Goal: Communication & Community: Answer question/provide support

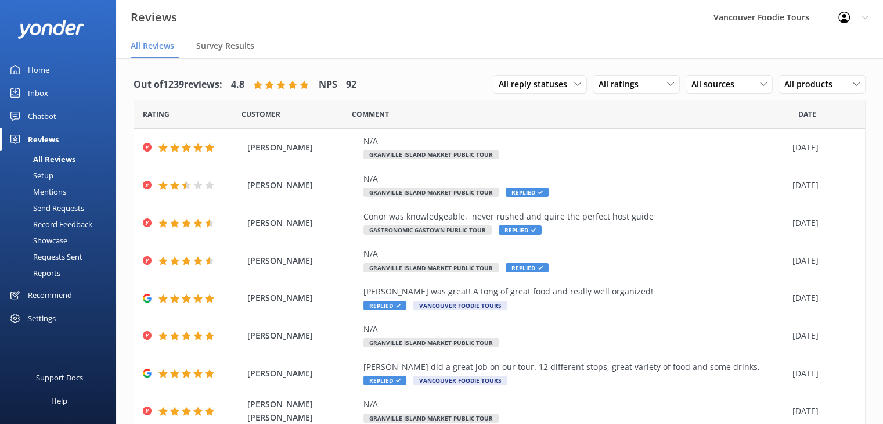
scroll to position [146, 0]
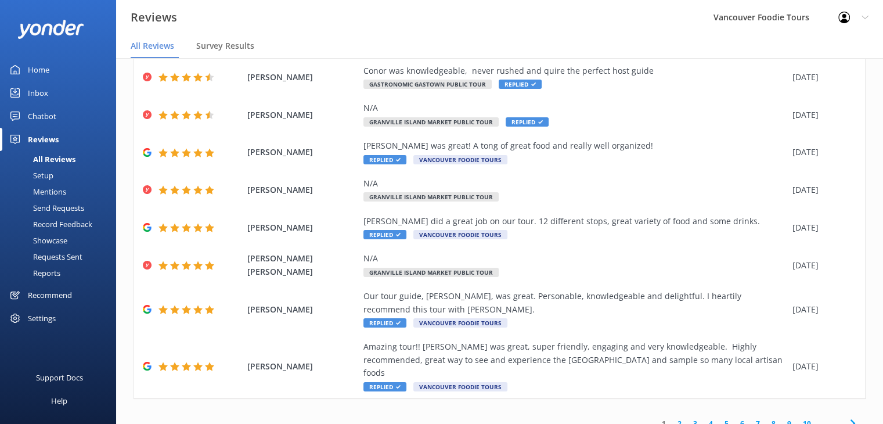
click at [797, 403] on link "10" at bounding box center [807, 423] width 20 height 11
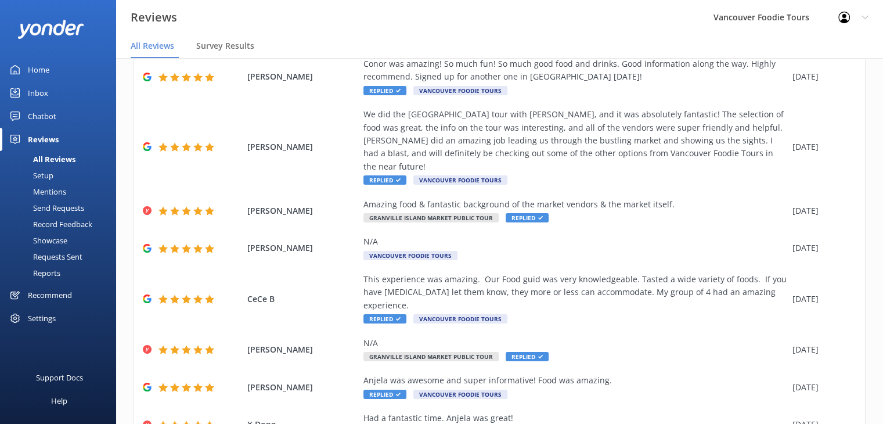
scroll to position [197, 0]
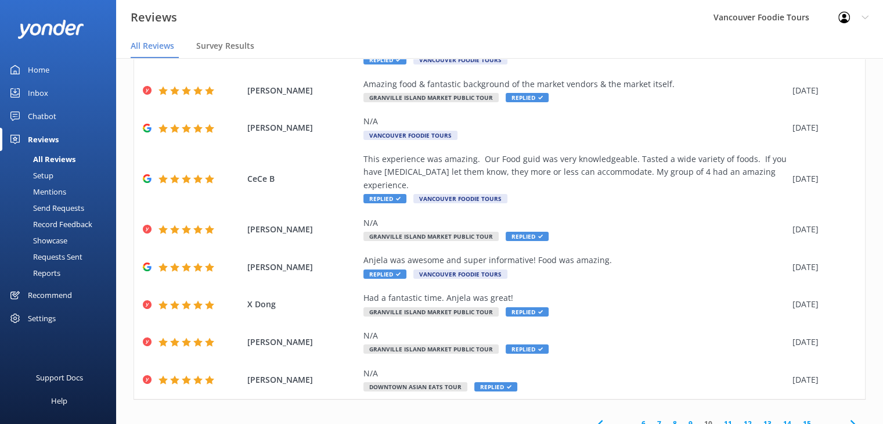
click at [797, 403] on link "15" at bounding box center [807, 423] width 20 height 11
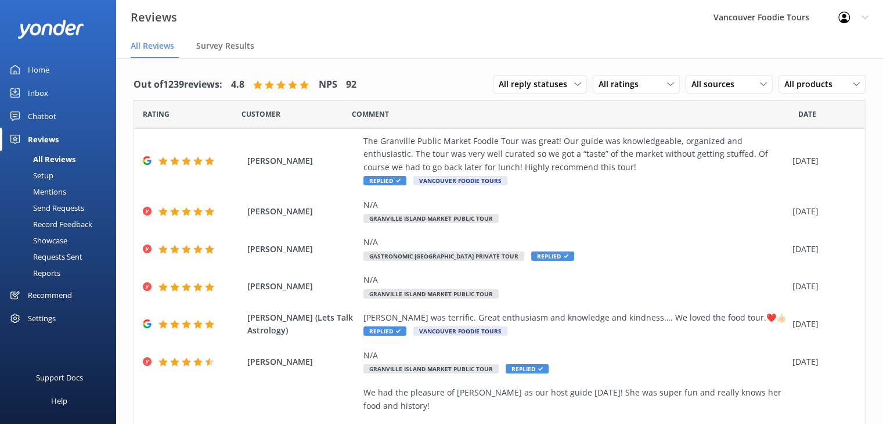
scroll to position [223, 0]
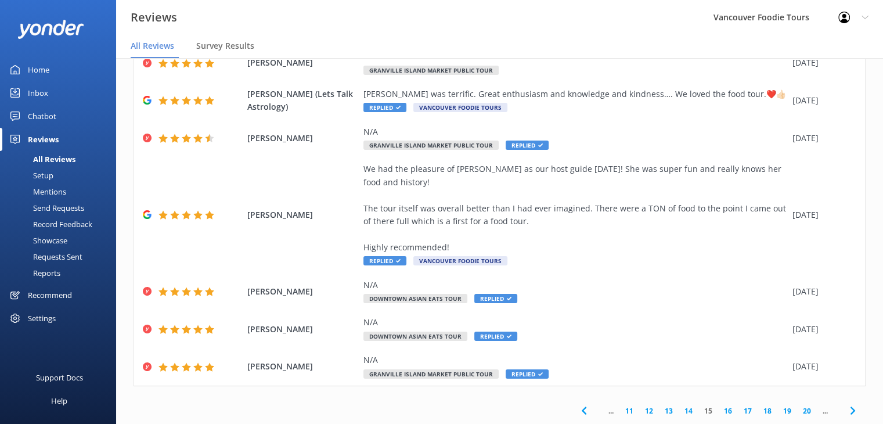
click at [798, 403] on link "20" at bounding box center [807, 410] width 20 height 11
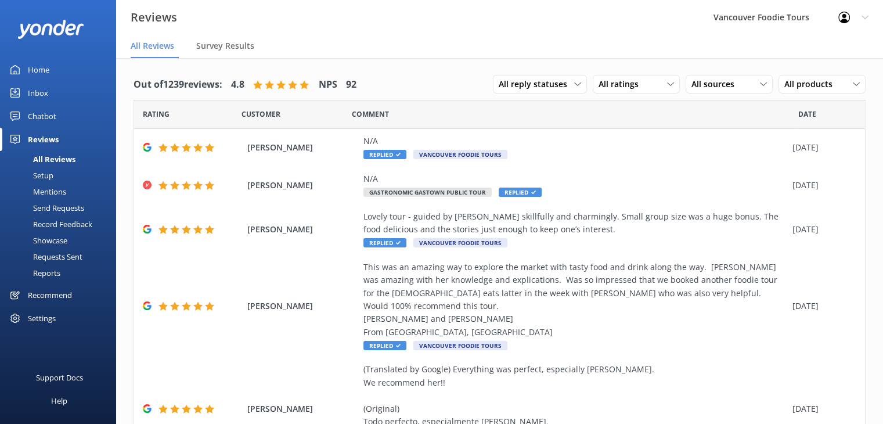
scroll to position [379, 0]
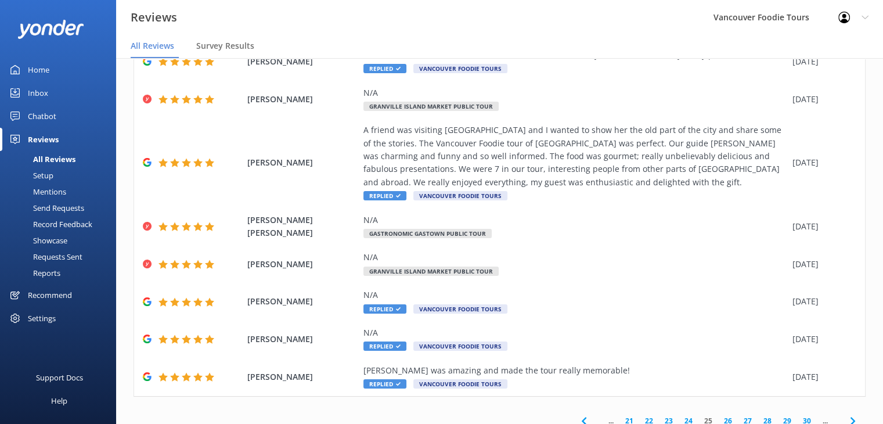
scroll to position [211, 0]
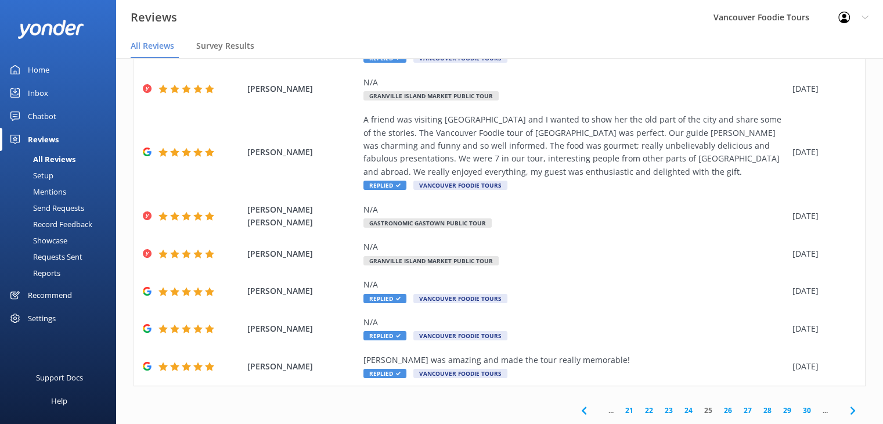
click at [679, 403] on link "24" at bounding box center [688, 409] width 20 height 11
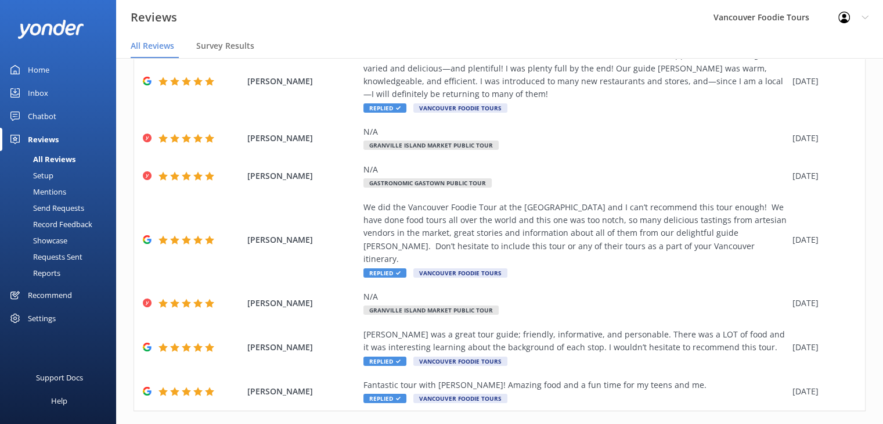
scroll to position [237, 0]
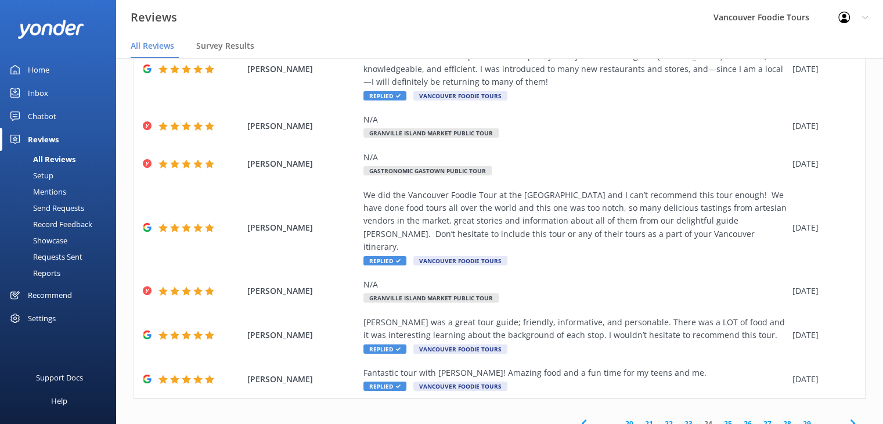
click at [719, 403] on link "25" at bounding box center [728, 423] width 20 height 11
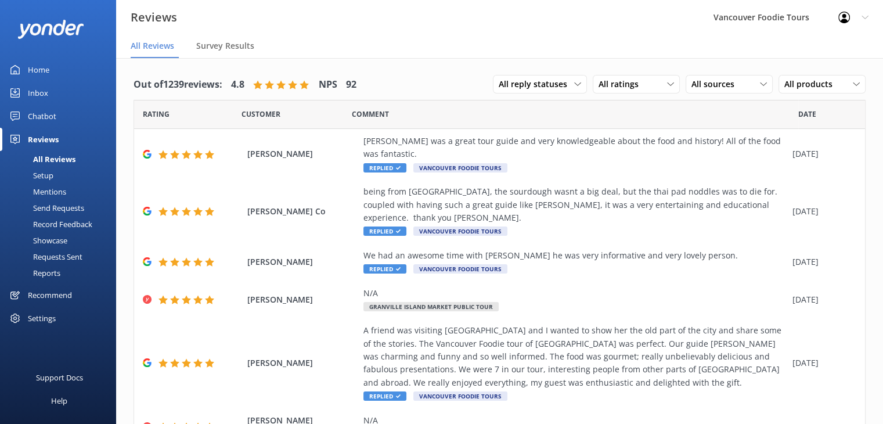
drag, startPoint x: 873, startPoint y: 256, endPoint x: 873, endPoint y: 398, distance: 142.2
click at [873, 398] on div "Out of 1239 reviews: 4.8 NPS 92 All reply statuses All reply statuses Needs a r…" at bounding box center [499, 252] width 767 height 389
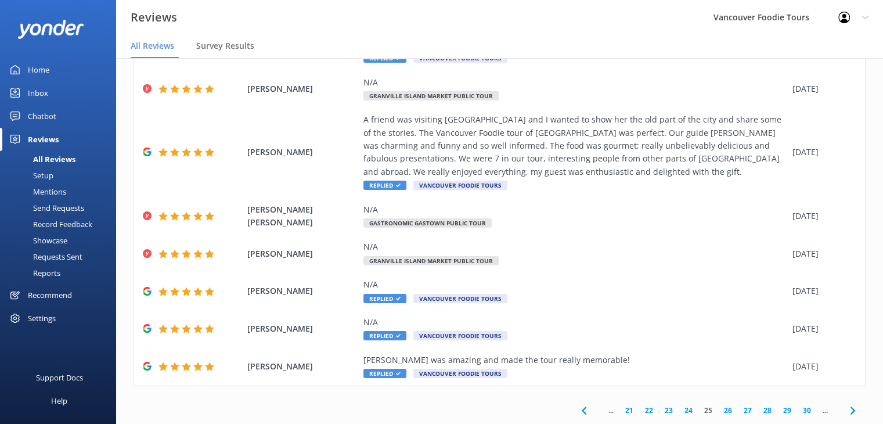
click at [679, 403] on link "24" at bounding box center [688, 409] width 20 height 11
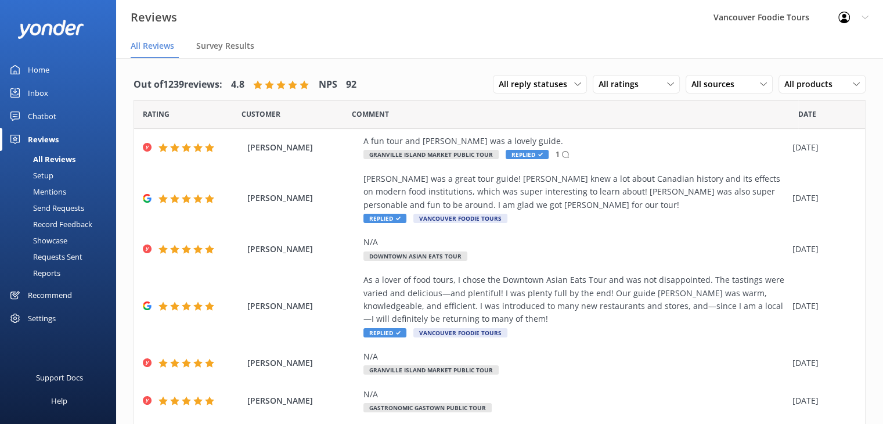
click at [598, 31] on div "Reviews Vancouver Foodie Tours Profile Settings Logout" at bounding box center [441, 17] width 883 height 35
click at [613, 238] on div "N/A" at bounding box center [574, 242] width 423 height 13
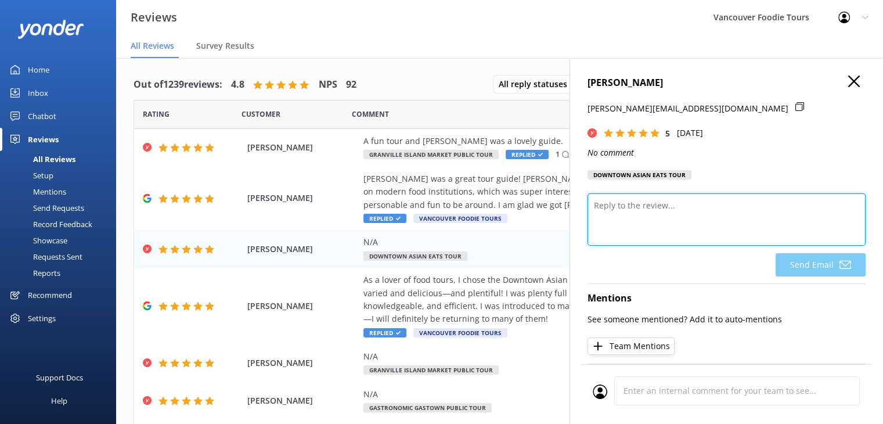
click at [657, 213] on textarea at bounding box center [726, 219] width 278 height 52
paste textarea "Thank you so much for your 5-star rating! We’re so glad you enjoyed your time w…"
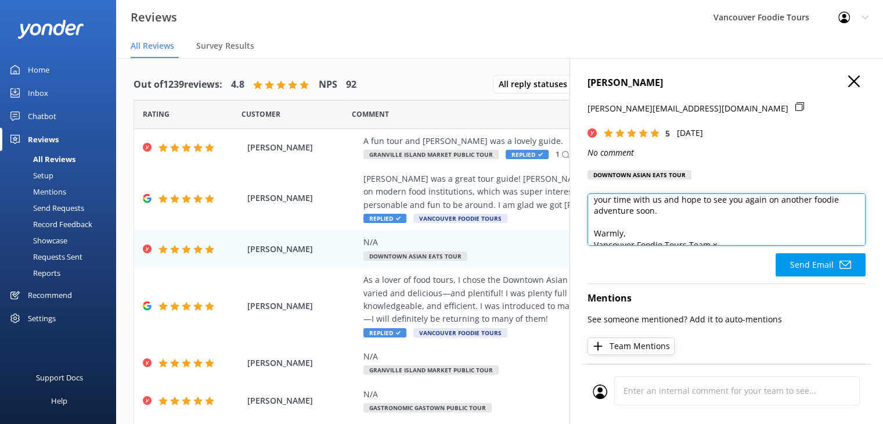
scroll to position [51, 0]
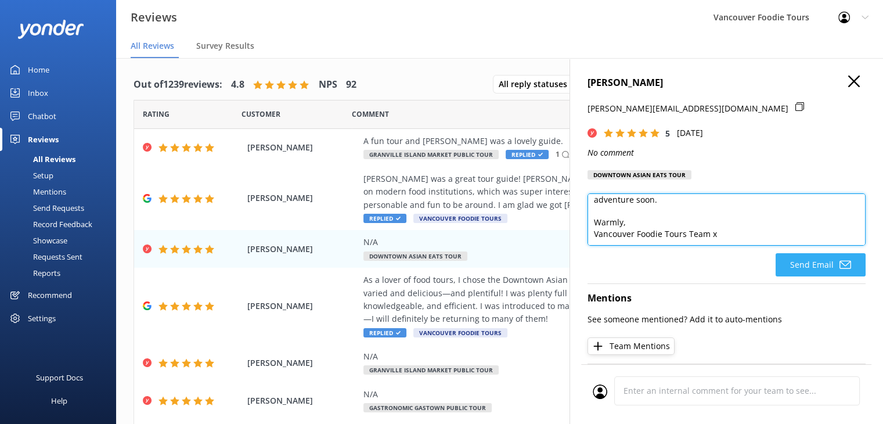
type textarea "Hello [PERSON_NAME], Thank you so much for your 5-star rating! We’re so glad yo…"
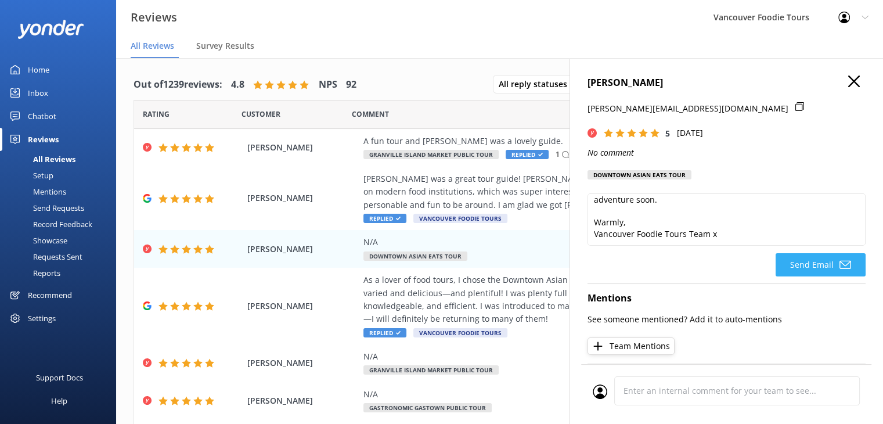
click at [839, 270] on icon at bounding box center [845, 265] width 12 height 12
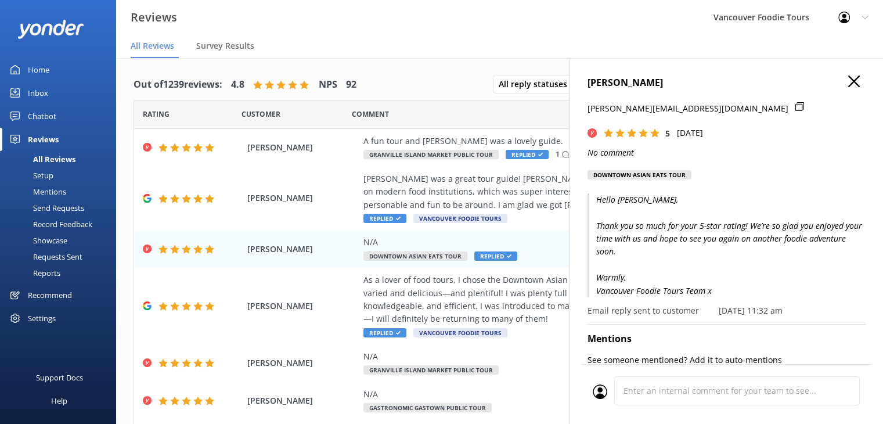
click at [848, 79] on icon "button" at bounding box center [854, 81] width 12 height 12
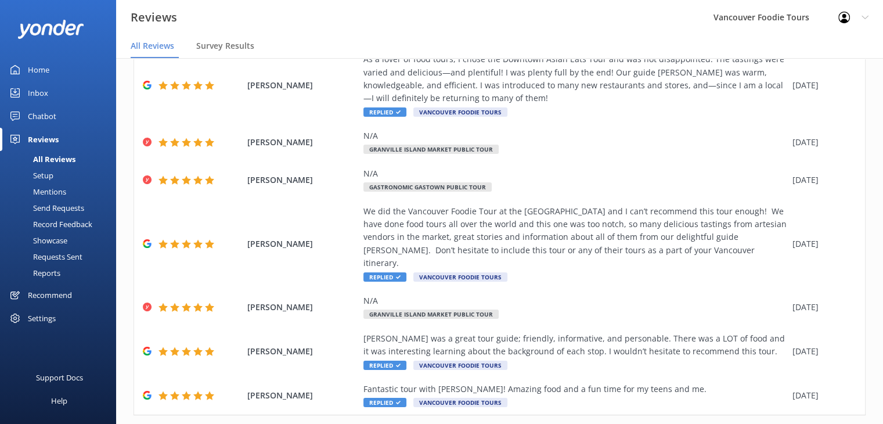
scroll to position [231, 0]
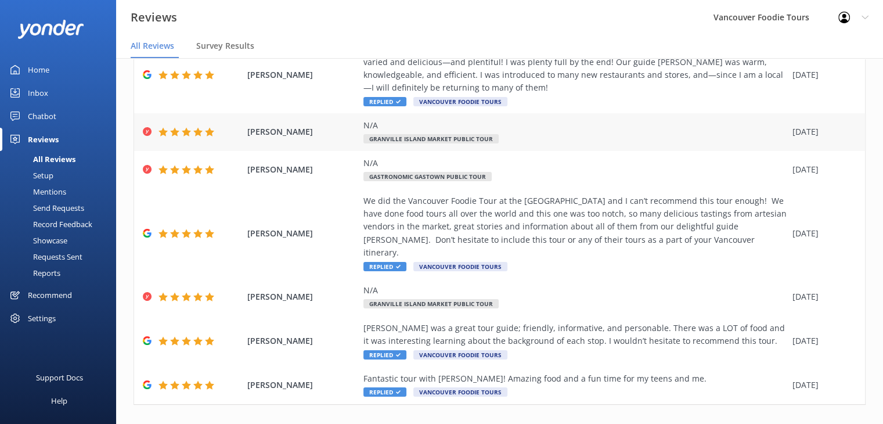
click at [567, 138] on div "N/A Granville Island Market Public Tour" at bounding box center [574, 132] width 423 height 26
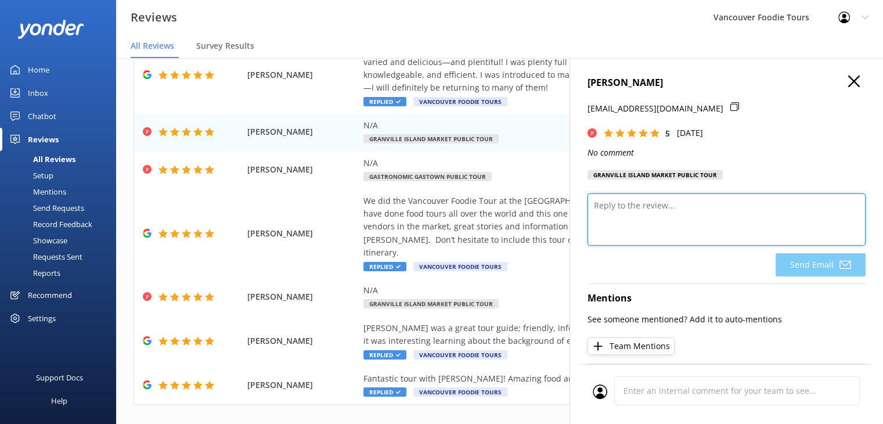
click at [654, 236] on textarea at bounding box center [726, 219] width 278 height 52
type textarea "?"
paste textarea "Thank you so much for your 5-star rating! We’re so glad you enjoyed your time w…"
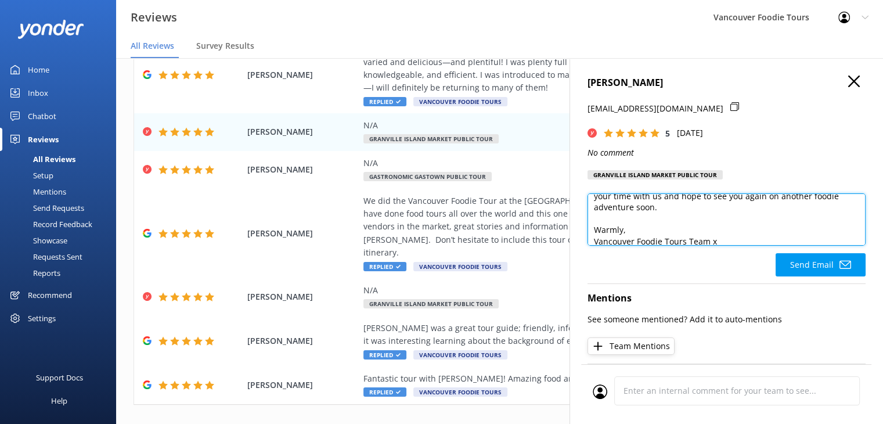
scroll to position [51, 0]
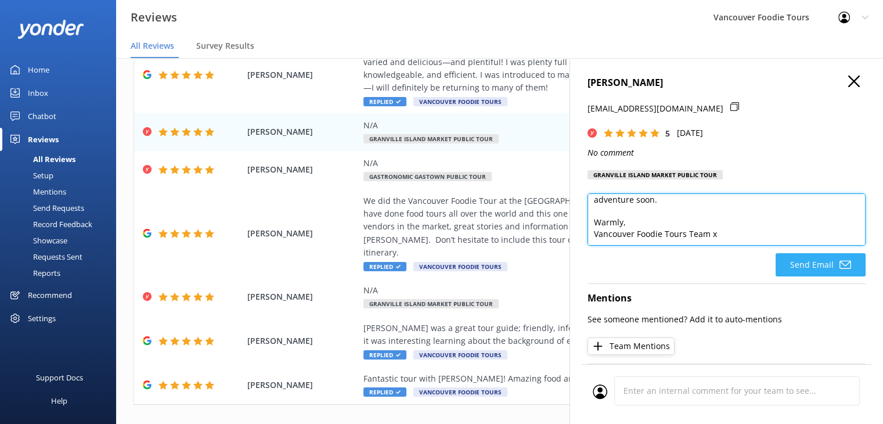
type textarea "Hi [PERSON_NAME], Thank you so much for your 5-star rating! We’re so glad you e…"
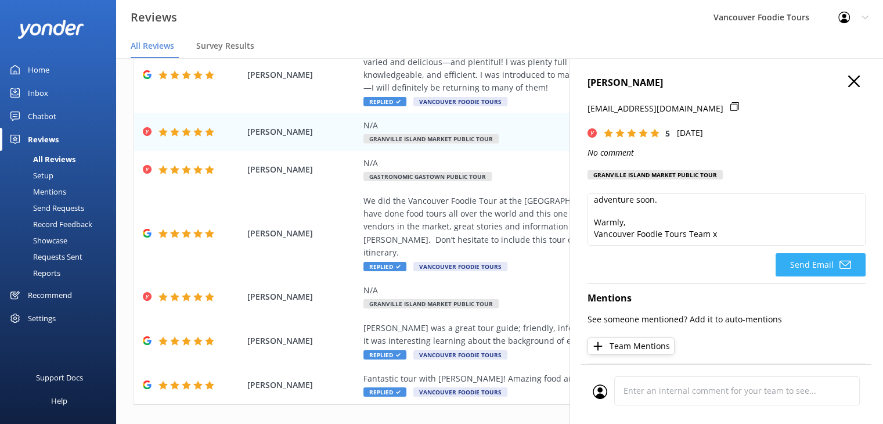
click at [839, 270] on icon at bounding box center [845, 265] width 12 height 12
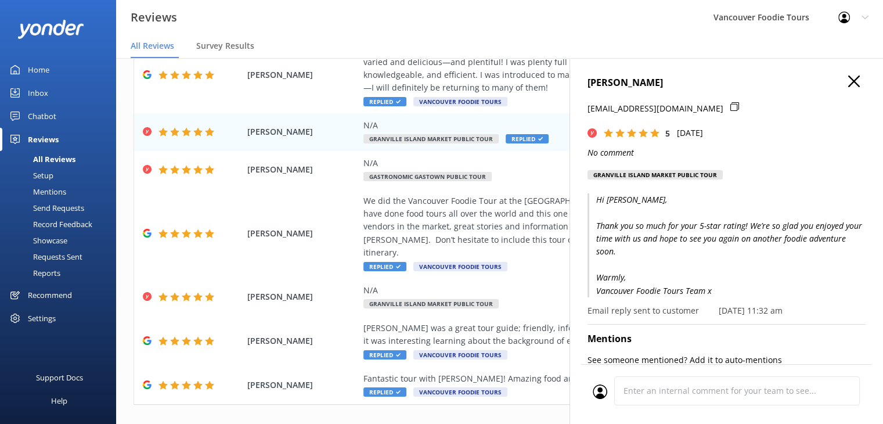
click at [848, 77] on icon "button" at bounding box center [854, 81] width 12 height 12
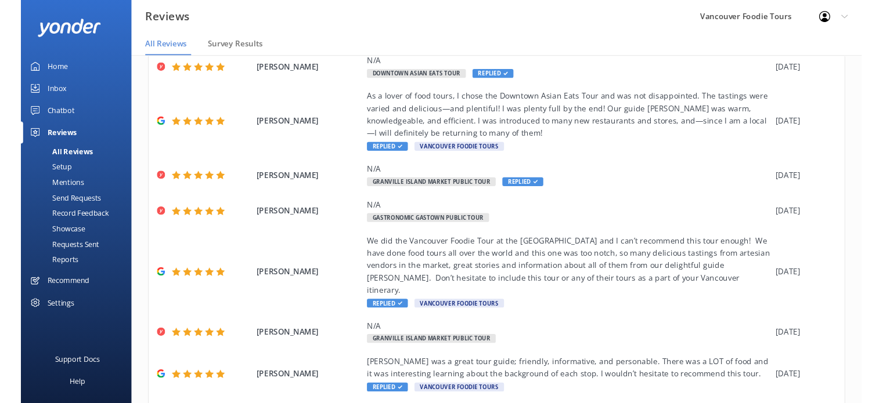
scroll to position [237, 0]
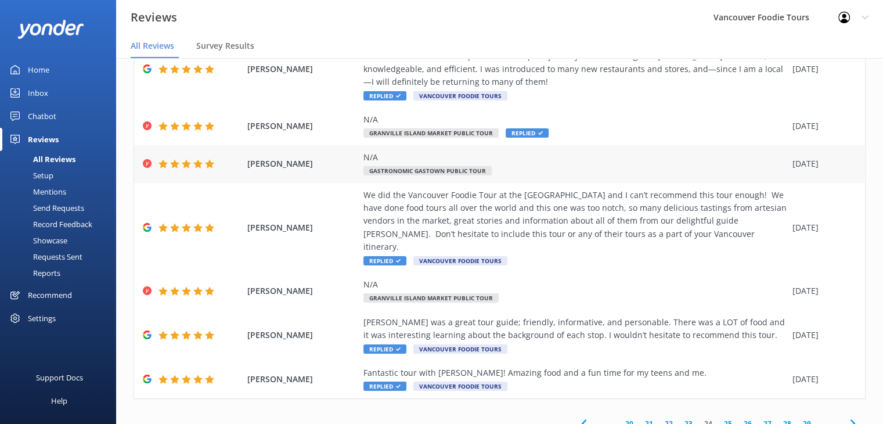
click at [580, 174] on div "N/A Gastronomic Gastown Public Tour" at bounding box center [574, 164] width 423 height 26
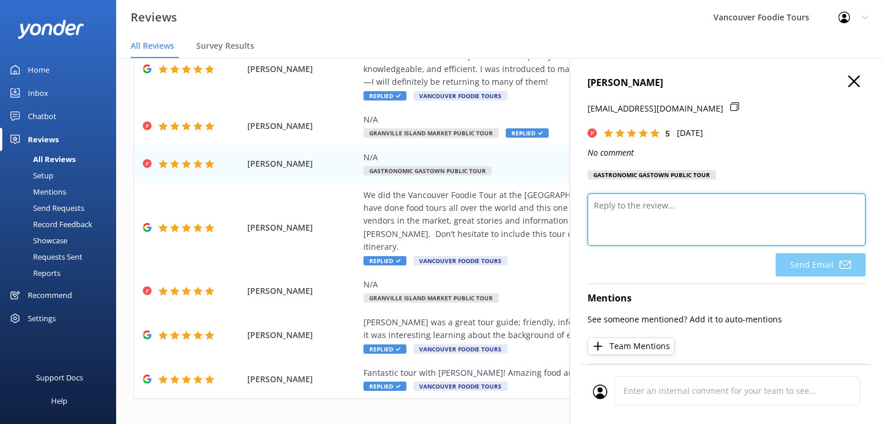
click at [653, 219] on textarea at bounding box center [726, 219] width 278 height 52
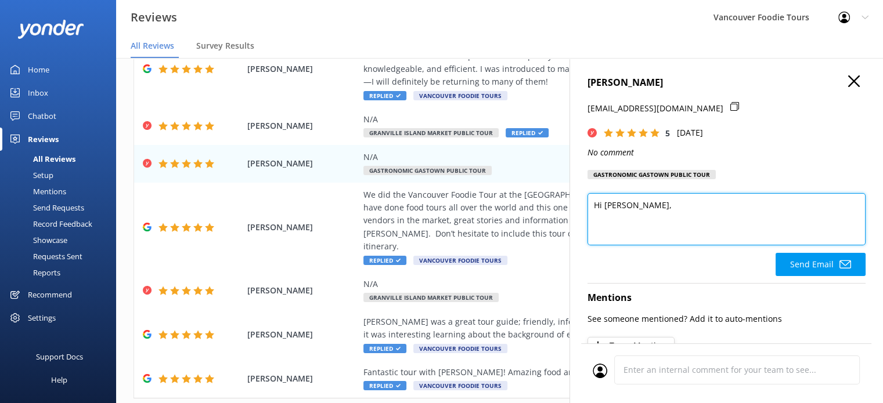
click at [631, 227] on textarea "Hi [PERSON_NAME]," at bounding box center [726, 219] width 278 height 52
paste textarea "Thank you so much for your 5-star rating! We’re so glad you enjoyed your time w…"
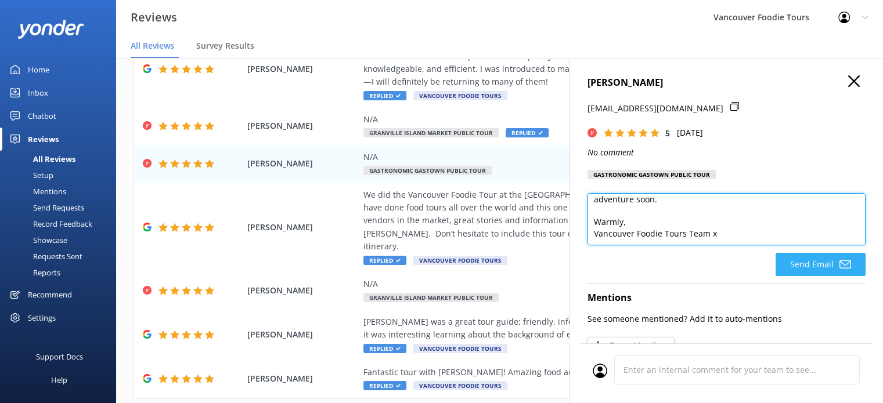
type textarea "Hi [PERSON_NAME], Thank you so much for your 5-star rating! We’re so glad you e…"
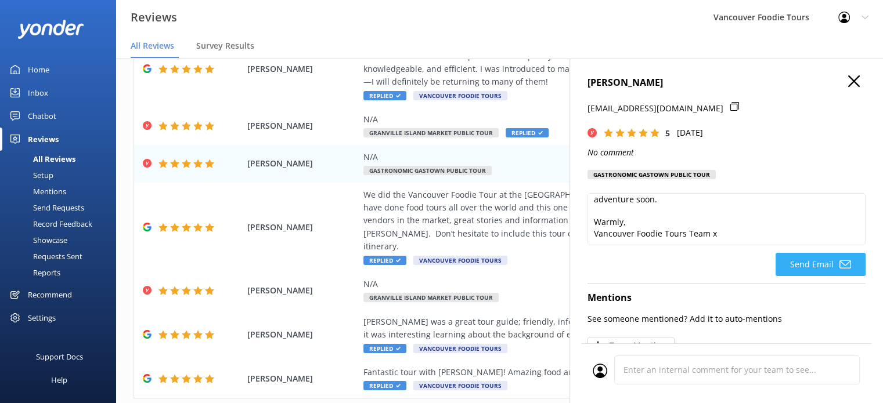
click at [839, 263] on icon at bounding box center [845, 265] width 12 height 12
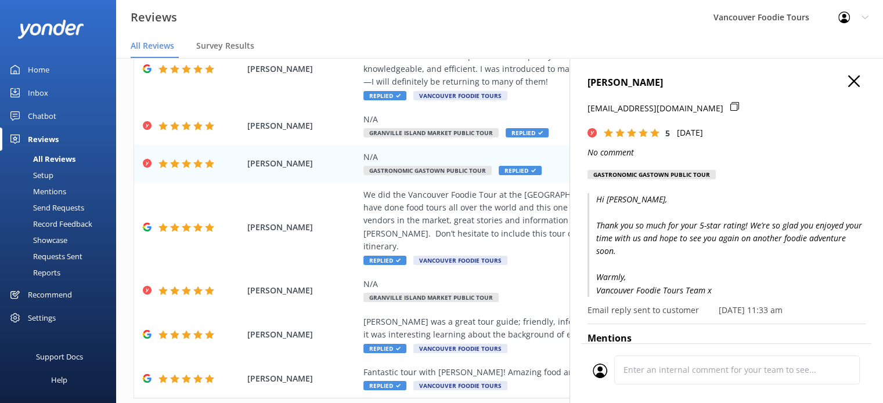
click at [848, 83] on icon "button" at bounding box center [854, 81] width 12 height 12
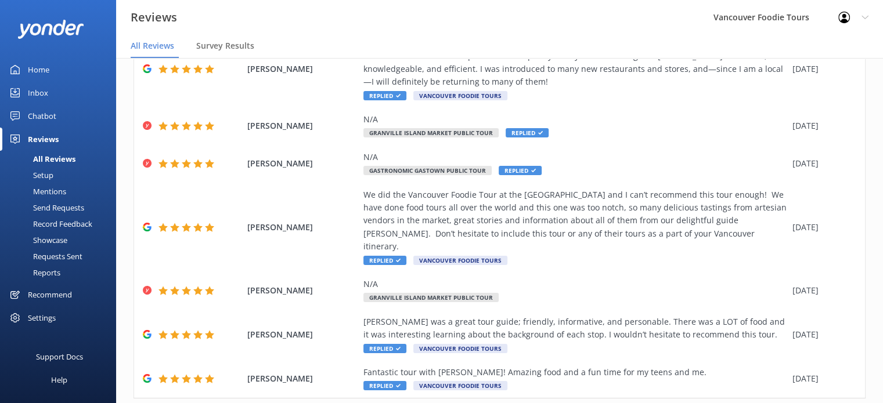
scroll to position [256, 0]
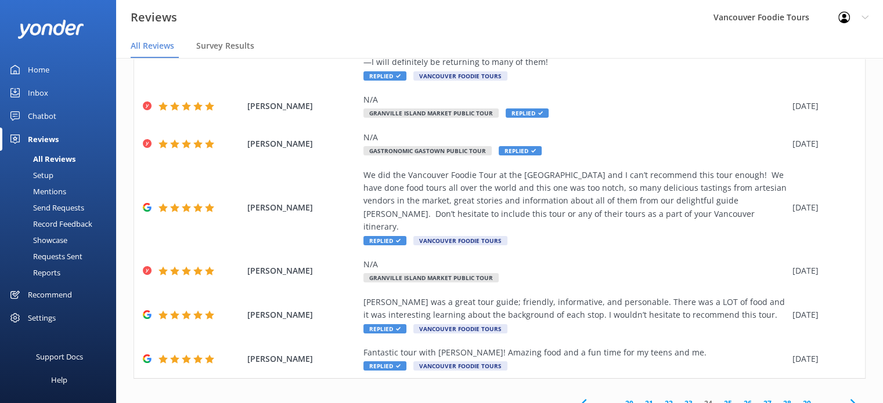
click at [720, 398] on link "25" at bounding box center [728, 403] width 20 height 11
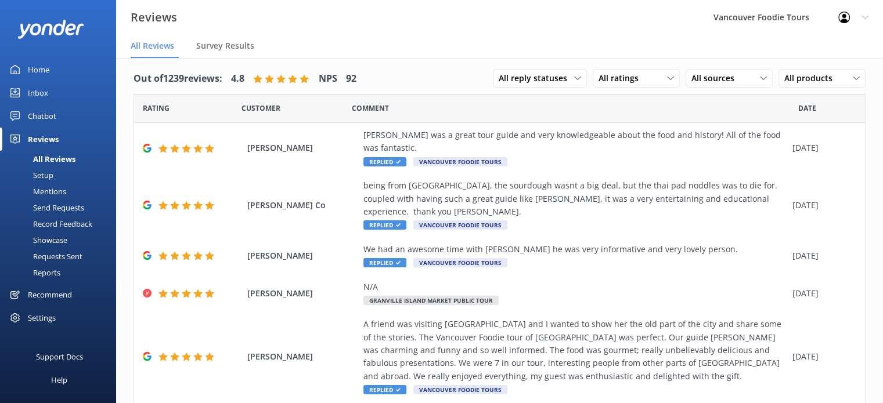
scroll to position [3, 0]
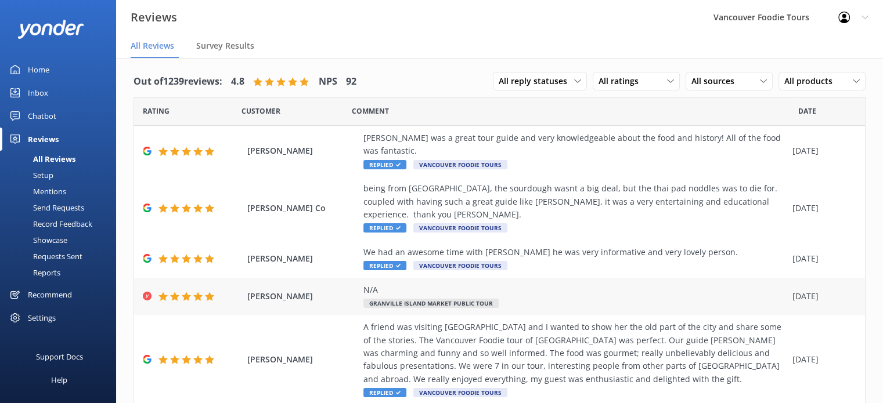
click at [628, 295] on div "N/A" at bounding box center [574, 290] width 423 height 13
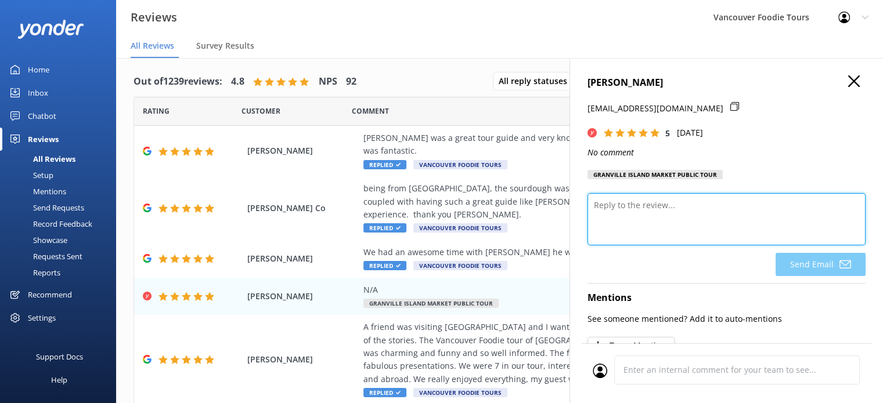
click at [694, 215] on textarea at bounding box center [726, 219] width 278 height 52
paste textarea "Thank you so much for your 5-star rating! We’re so glad you enjoyed your time w…"
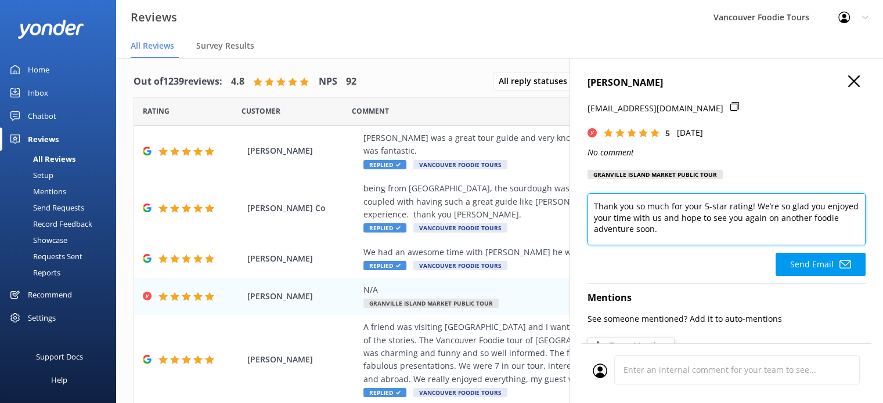
scroll to position [29, 0]
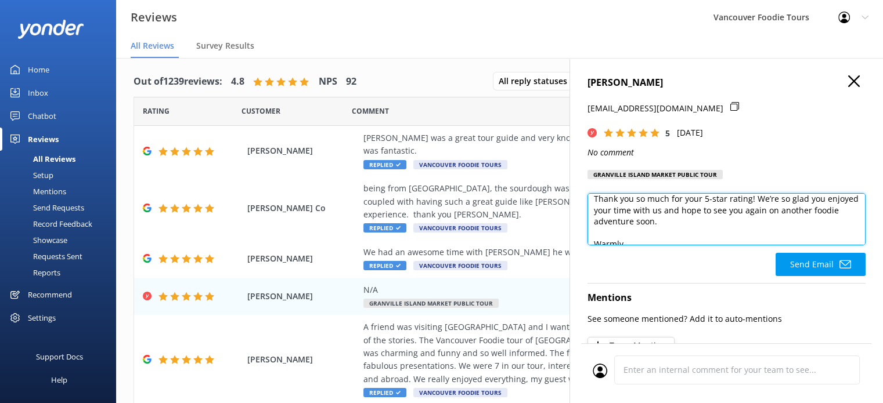
click at [846, 237] on textarea "Hi [PERSON_NAME], Thank you so much for your 5-star rating! We’re so glad you e…" at bounding box center [726, 219] width 278 height 52
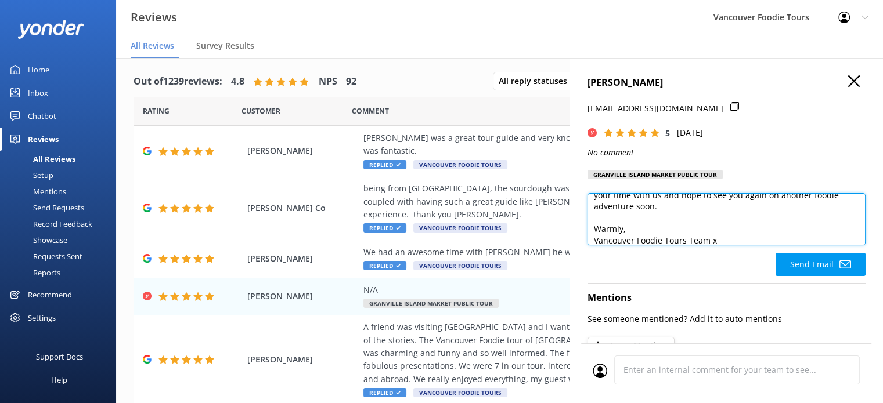
scroll to position [51, 0]
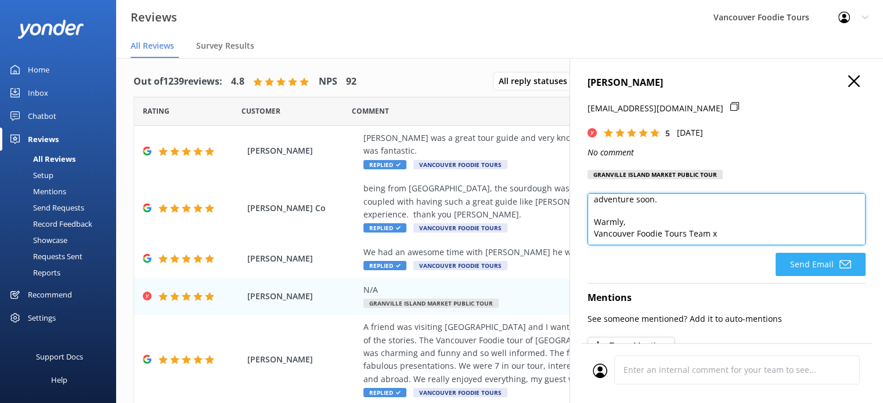
type textarea "Hi [PERSON_NAME], Thank you so much for your 5-star rating! We’re so glad you e…"
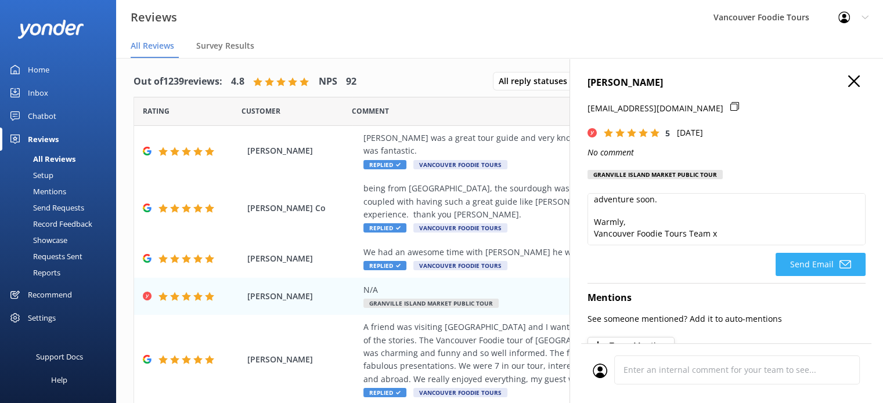
click at [839, 264] on icon at bounding box center [845, 265] width 12 height 12
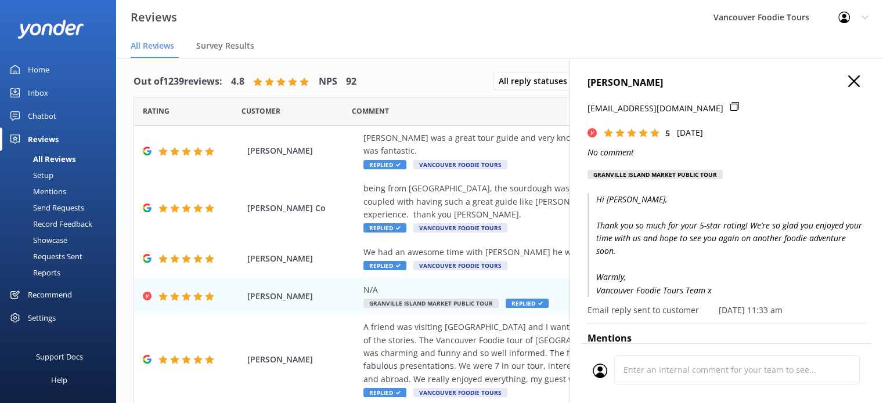
click at [849, 83] on icon "button" at bounding box center [854, 81] width 12 height 12
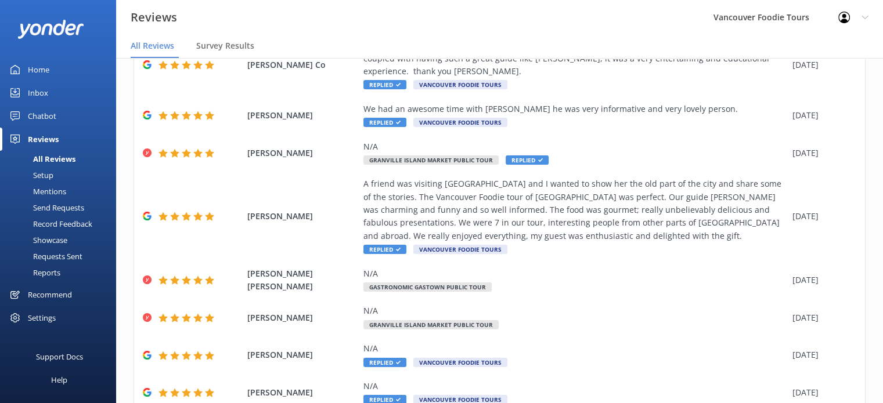
scroll to position [230, 0]
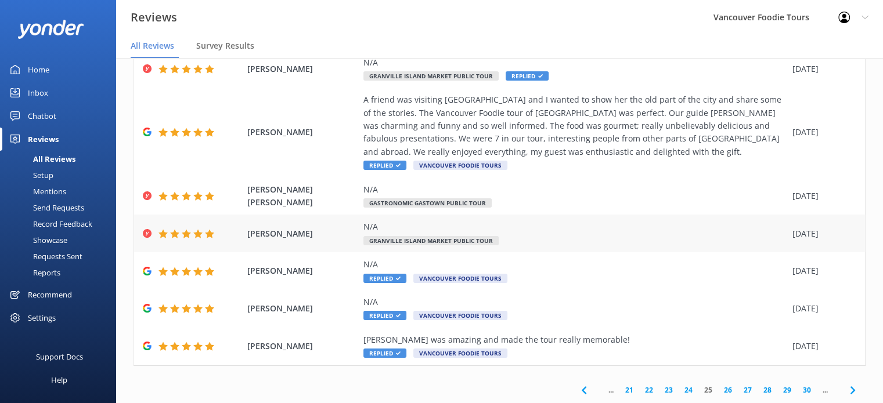
click at [555, 233] on div "N/A Granville Island Market Public Tour" at bounding box center [574, 233] width 423 height 26
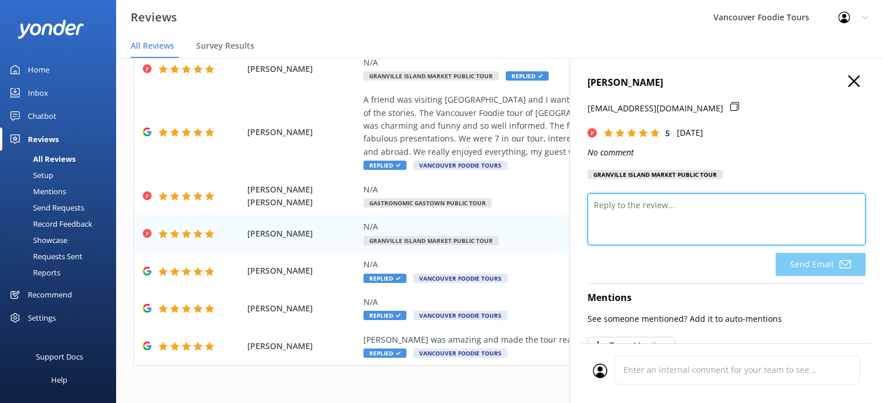
click at [661, 219] on textarea at bounding box center [726, 219] width 278 height 52
paste textarea "Thank you so much for your 5-star rating! We’re so glad you enjoyed your time w…"
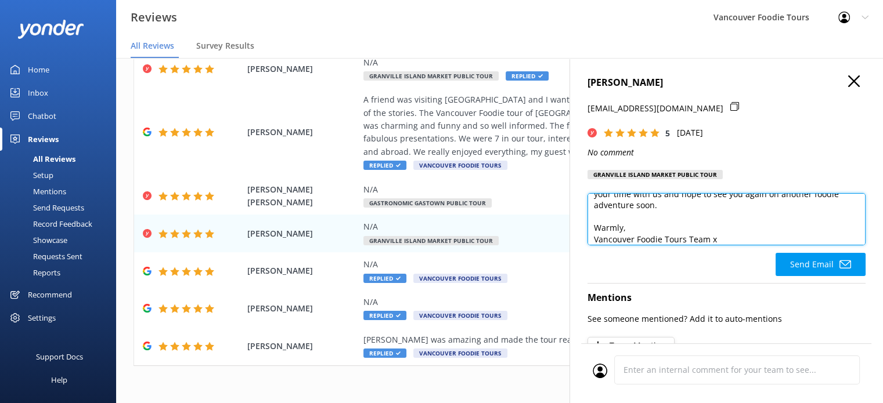
scroll to position [6, 0]
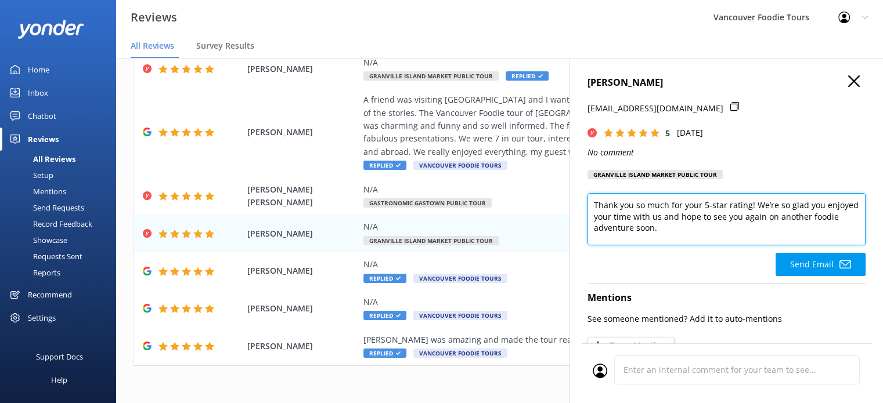
click at [855, 238] on textarea "Hi [PERSON_NAME], Thank you so much for your 5-star rating! We’re so glad you e…" at bounding box center [726, 219] width 278 height 52
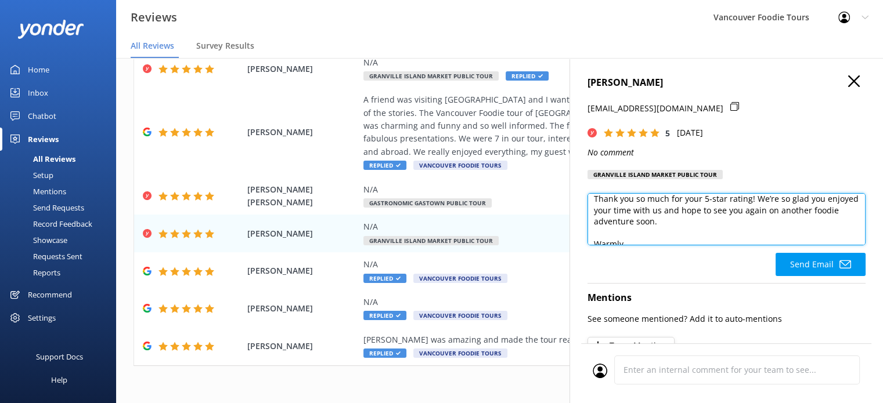
scroll to position [51, 0]
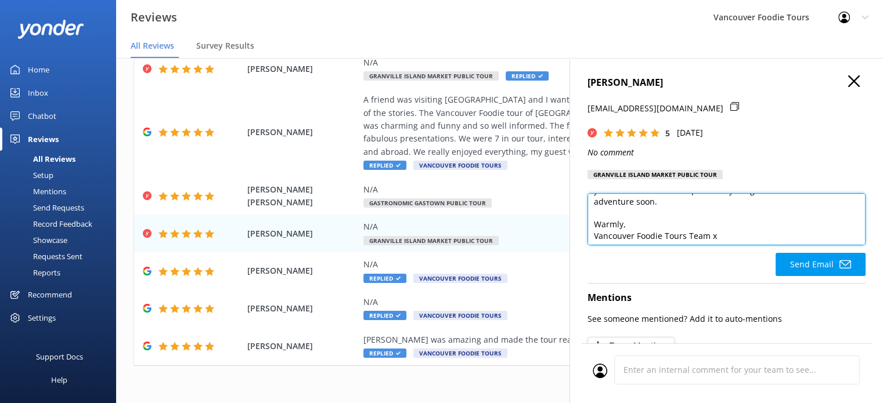
click at [855, 238] on textarea "Hi [PERSON_NAME], Thank you so much for your 5-star rating! We’re so glad you e…" at bounding box center [726, 219] width 278 height 52
type textarea "Hi [PERSON_NAME], Thank you so much for your 5-star rating! We’re so glad you e…"
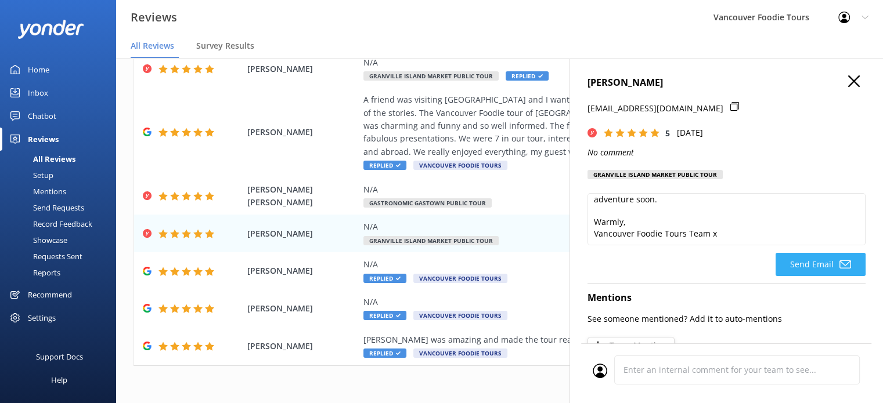
click at [839, 264] on icon at bounding box center [845, 265] width 12 height 12
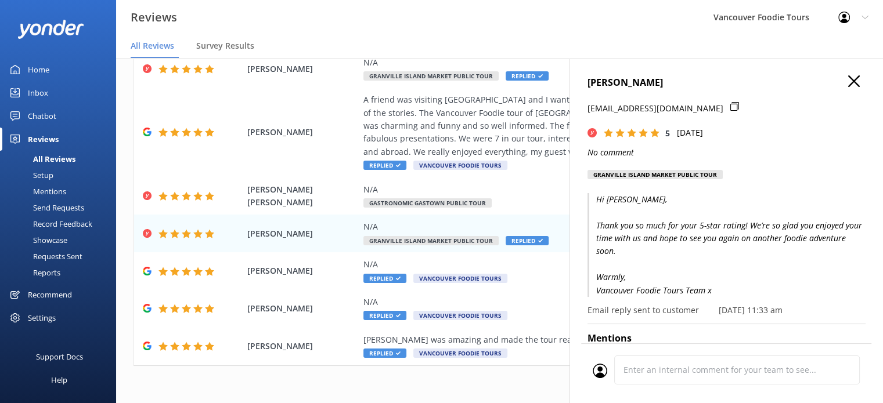
click at [848, 76] on icon "button" at bounding box center [854, 81] width 12 height 12
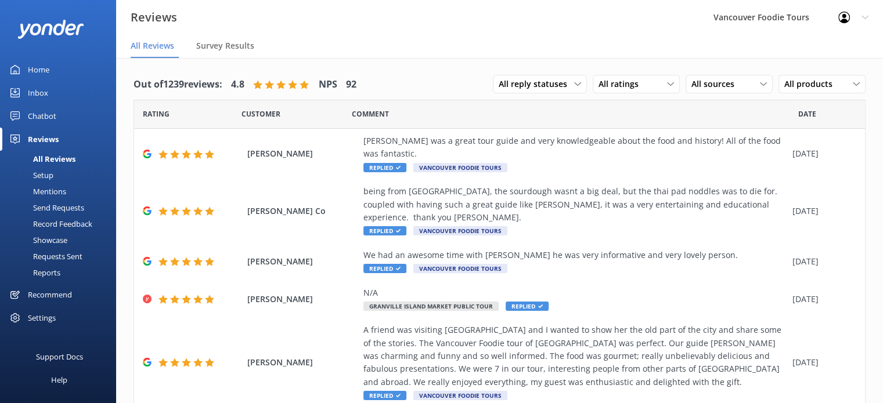
scroll to position [230, 0]
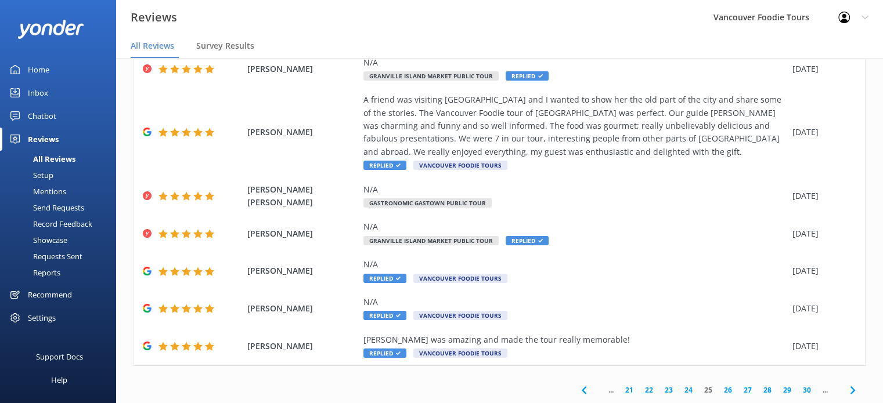
click at [719, 386] on link "26" at bounding box center [728, 390] width 20 height 11
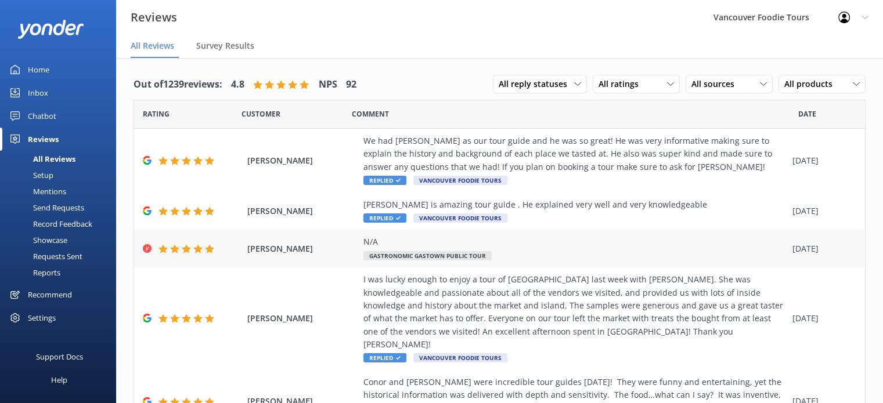
click at [569, 258] on div "N/A Gastronomic Gastown Public Tour" at bounding box center [574, 249] width 423 height 26
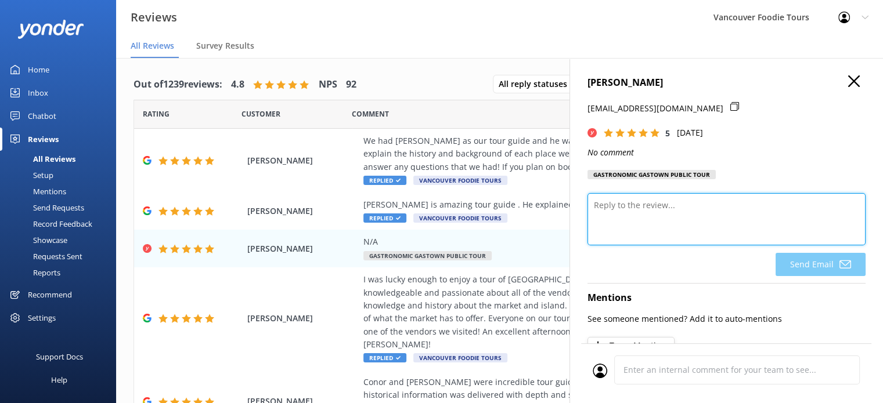
click at [631, 222] on textarea at bounding box center [726, 219] width 278 height 52
paste textarea "Thank you so much for your 5-star rating! We’re so glad you enjoyed your time w…"
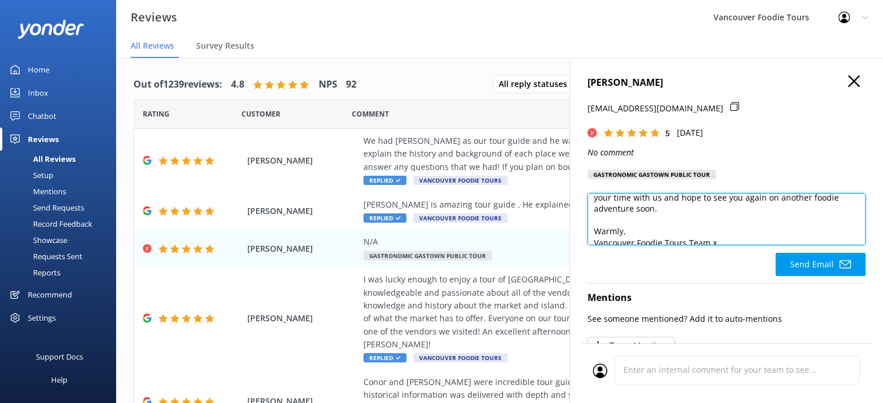
scroll to position [51, 0]
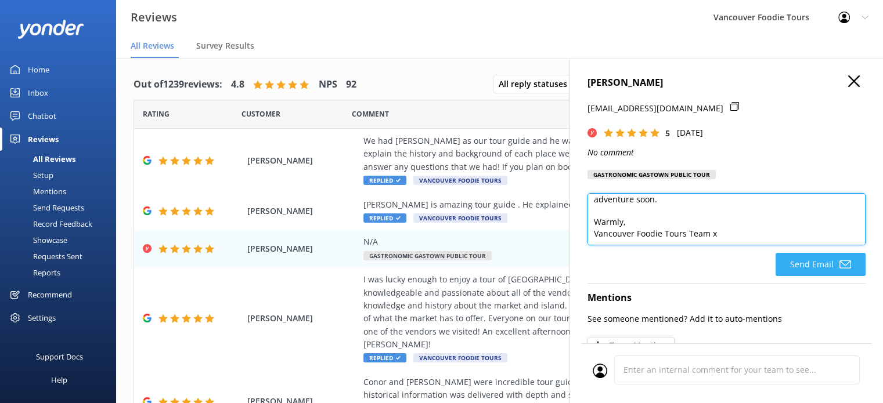
type textarea "Hi [PERSON_NAME], Thank you so much for your 5-star rating! We’re so glad you e…"
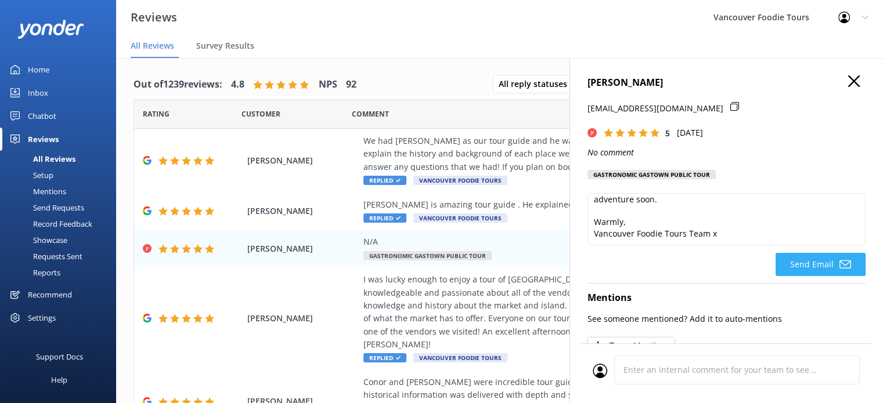
click at [839, 266] on icon at bounding box center [845, 265] width 12 height 12
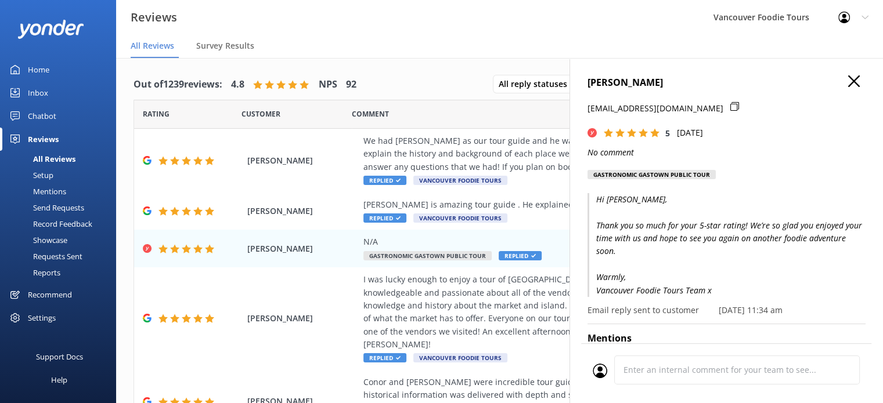
click at [848, 82] on use "button" at bounding box center [854, 81] width 12 height 12
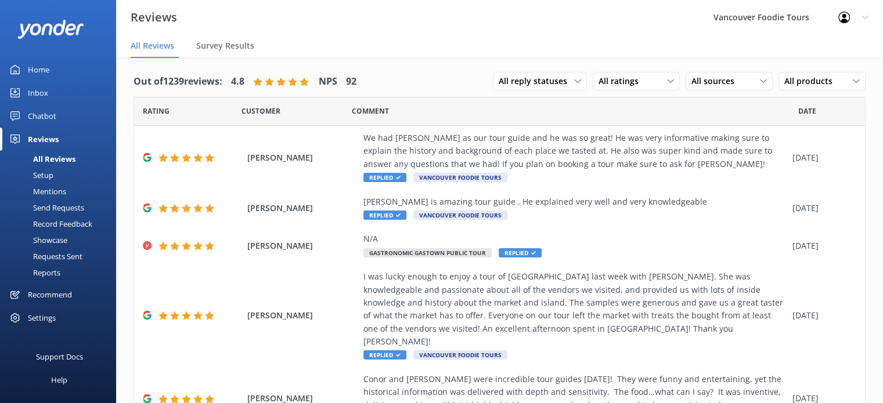
scroll to position [244, 0]
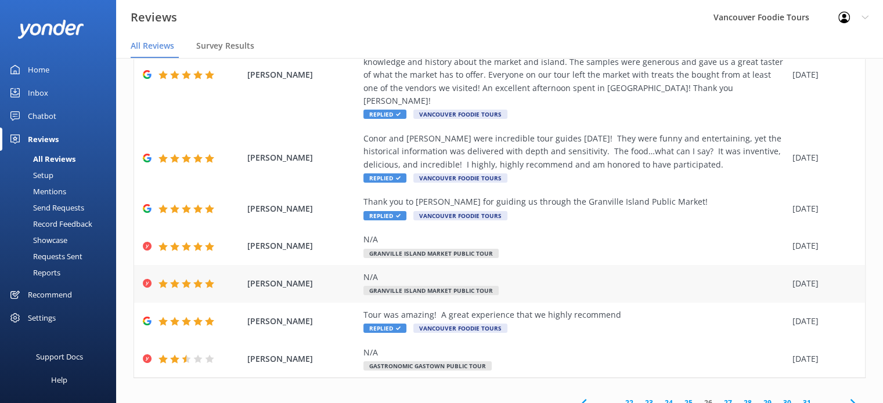
click at [512, 273] on div "N/A Granville Island Market Public Tour" at bounding box center [574, 284] width 423 height 26
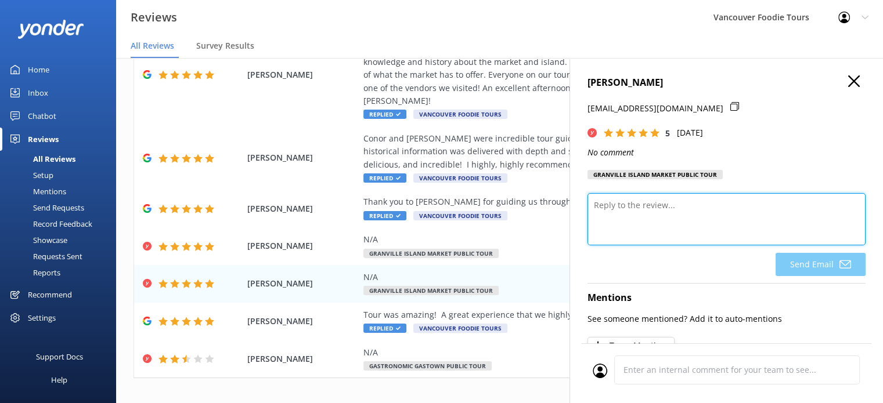
click at [641, 214] on textarea at bounding box center [726, 219] width 278 height 52
paste textarea "Thank you so much for your 5-star rating! We’re so glad you enjoyed your time w…"
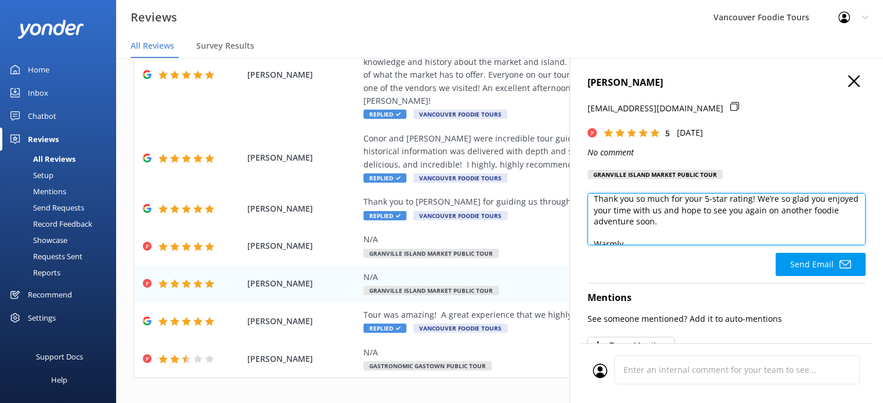
scroll to position [51, 0]
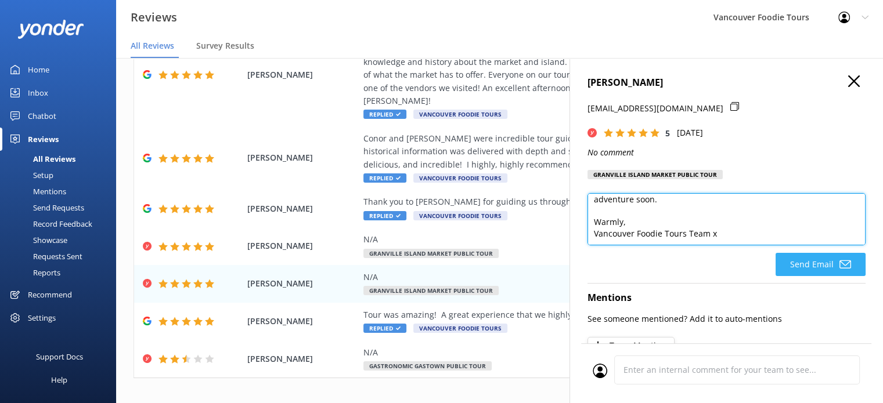
type textarea "Hi [PERSON_NAME], Thank you so much for your 5-star rating! We’re so glad you e…"
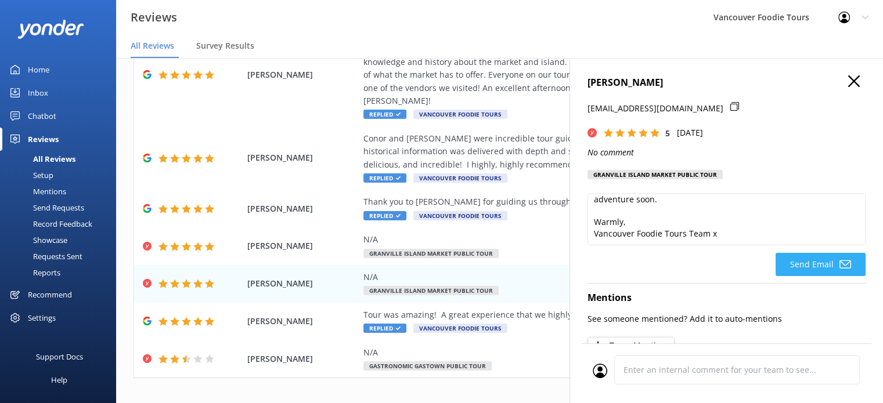
click at [826, 269] on button "Send Email" at bounding box center [820, 264] width 90 height 23
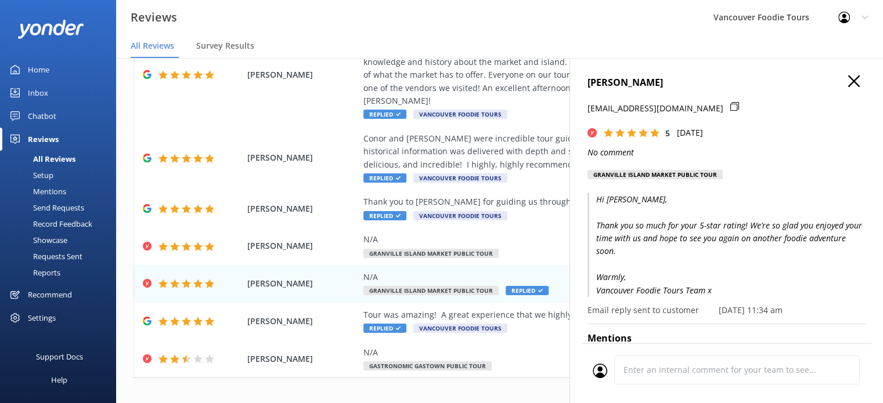
click at [848, 83] on icon "button" at bounding box center [854, 81] width 12 height 12
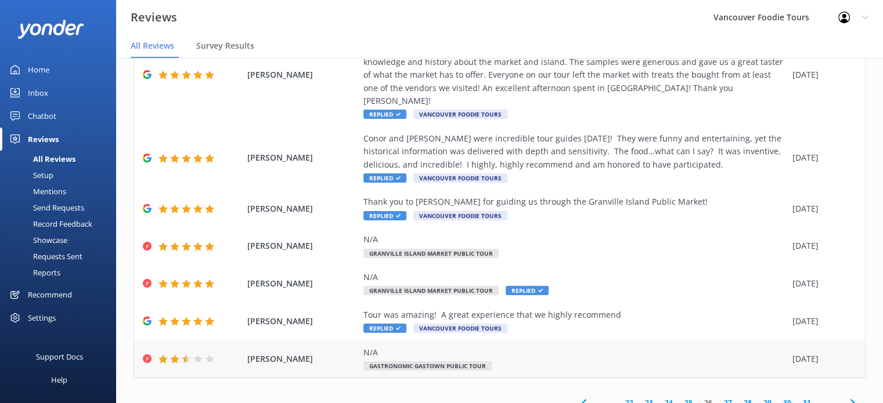
click at [735, 346] on div "N/A" at bounding box center [574, 352] width 423 height 13
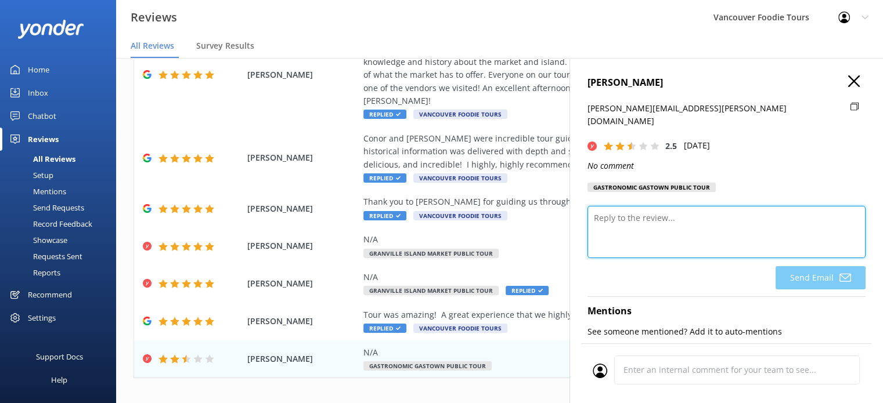
click at [618, 206] on textarea at bounding box center [726, 232] width 278 height 52
paste textarea "Thank you very much for sharing your feedback and for joining us on the tour. W…"
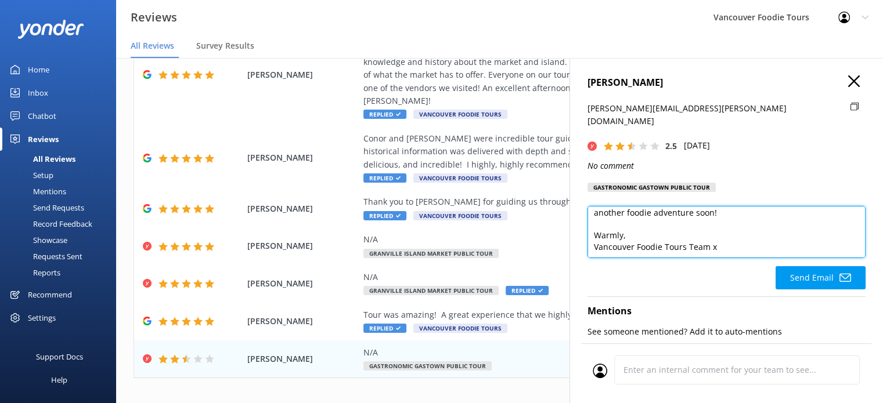
scroll to position [0, 0]
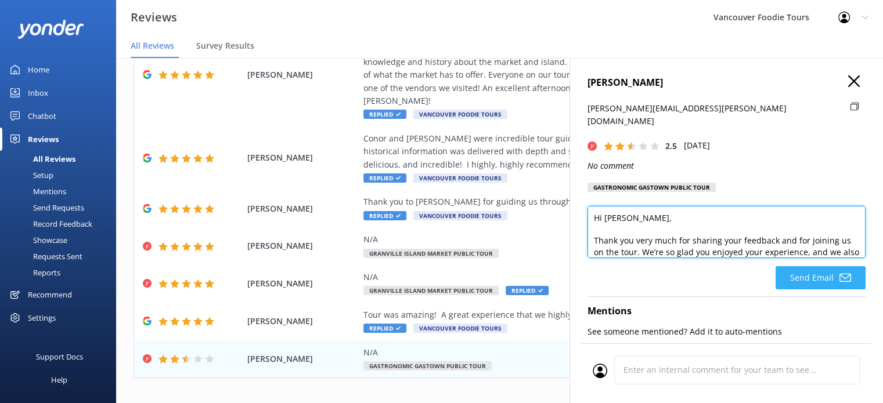
type textarea "Hi [PERSON_NAME], Thank you very much for sharing your feedback and for joining…"
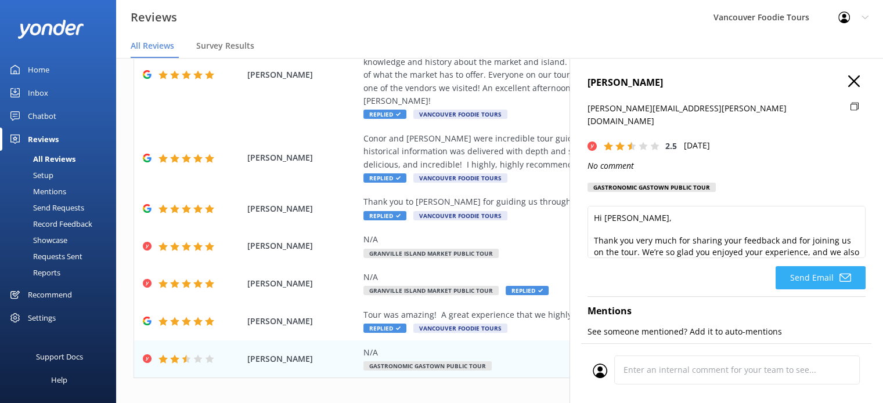
click at [839, 272] on icon at bounding box center [845, 278] width 12 height 12
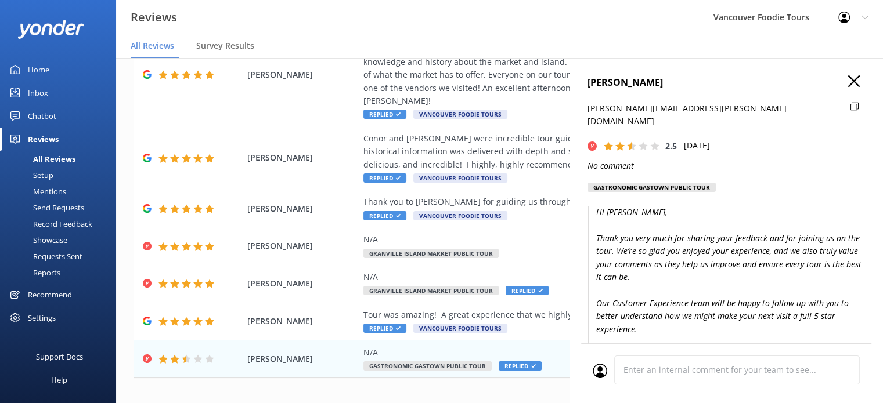
click at [850, 104] on icon at bounding box center [854, 106] width 8 height 9
click at [849, 81] on icon "button" at bounding box center [854, 81] width 12 height 12
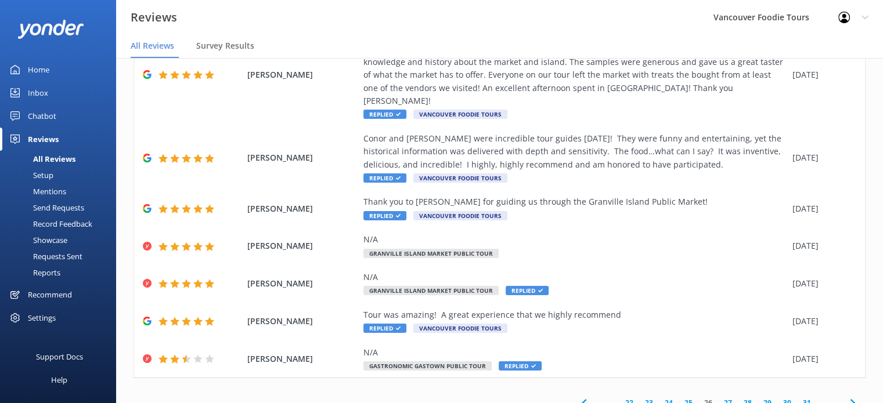
click at [721, 397] on link "27" at bounding box center [728, 402] width 20 height 11
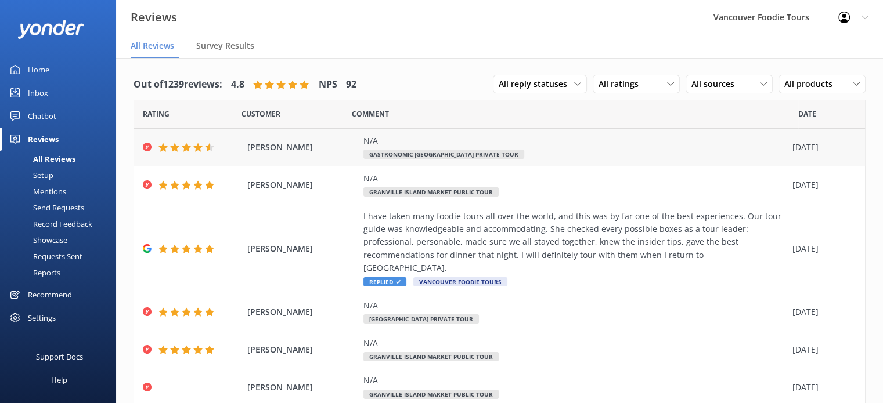
click at [535, 157] on div "N/A Gastronomic Gastown Private Tour" at bounding box center [574, 148] width 423 height 26
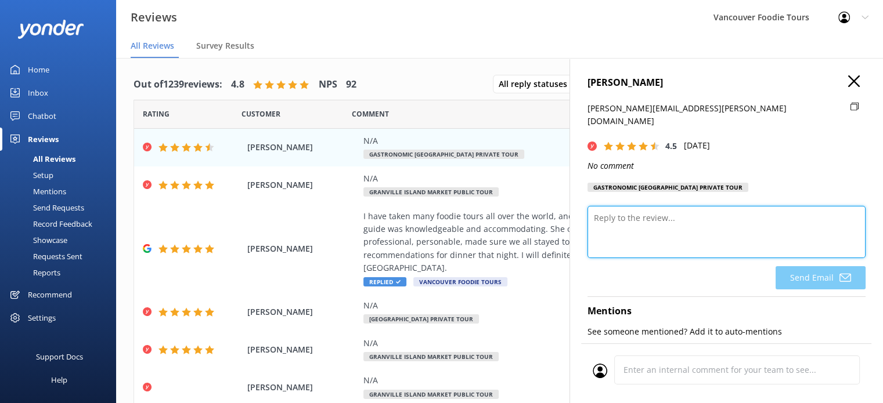
click at [684, 211] on textarea at bounding box center [726, 232] width 278 height 52
paste textarea "[PERSON_NAME][EMAIL_ADDRESS][PERSON_NAME][DOMAIN_NAME]"
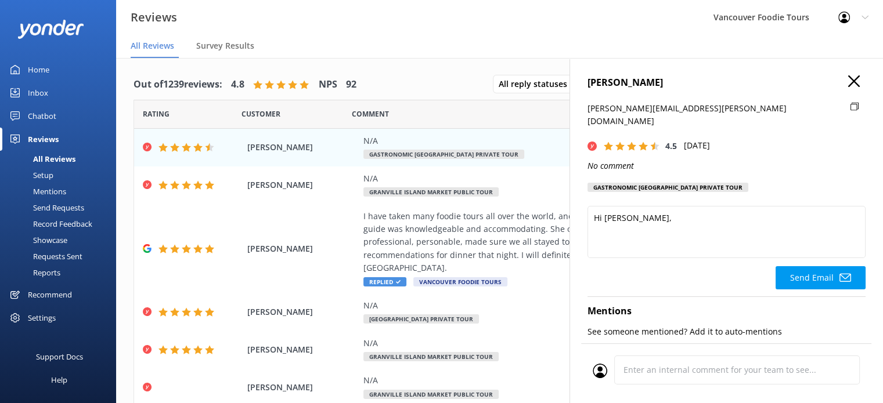
click at [850, 106] on icon at bounding box center [854, 106] width 8 height 9
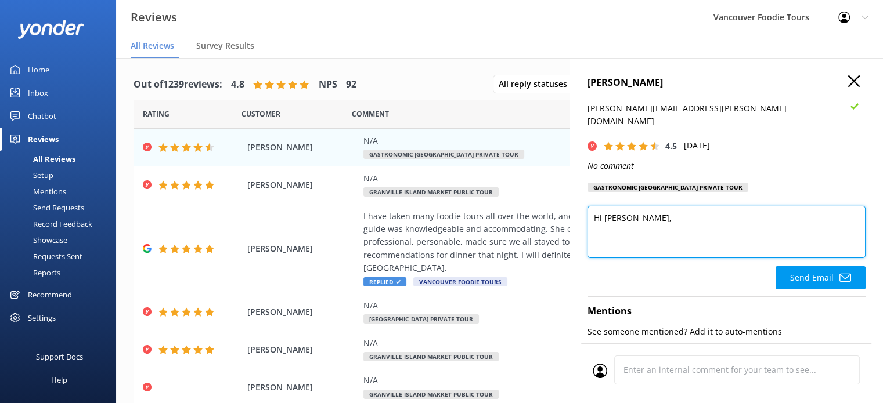
click at [620, 230] on textarea "Hi [PERSON_NAME]," at bounding box center [726, 232] width 278 height 52
paste textarea "Thank you very much for sharing your feedback and for joining us on the tour. W…"
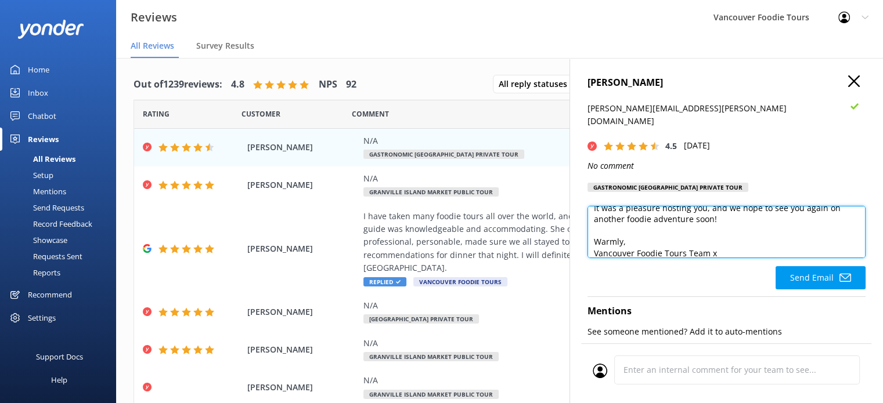
scroll to position [142, 0]
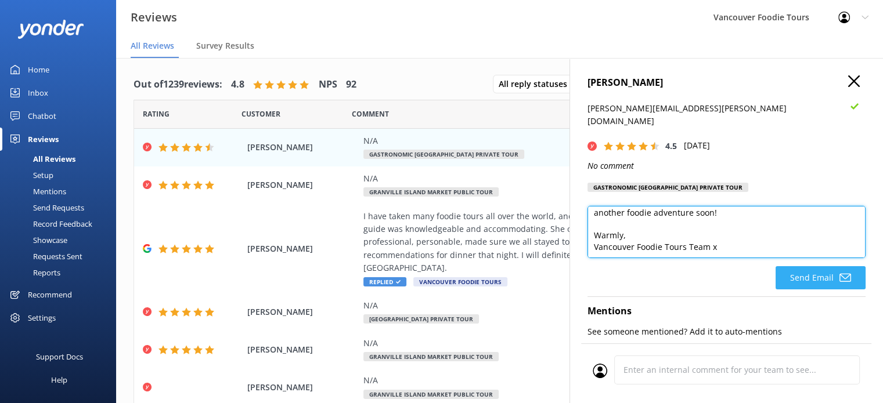
type textarea "Hi [PERSON_NAME], Thank you very much for sharing your feedback and for joining…"
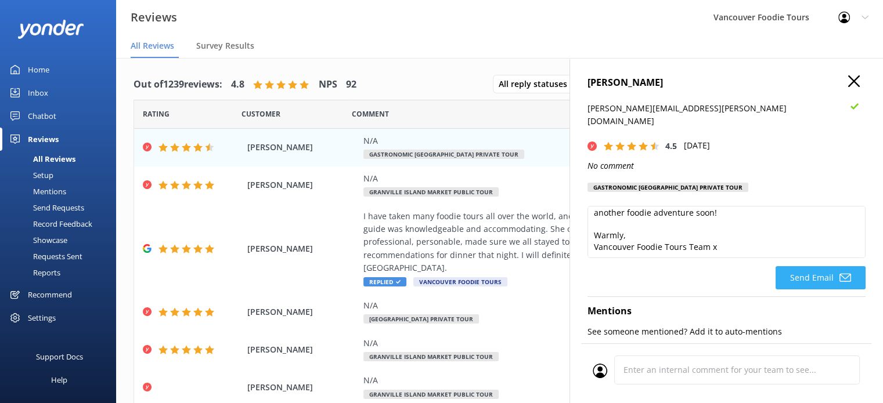
click at [825, 266] on button "Send Email" at bounding box center [820, 277] width 90 height 23
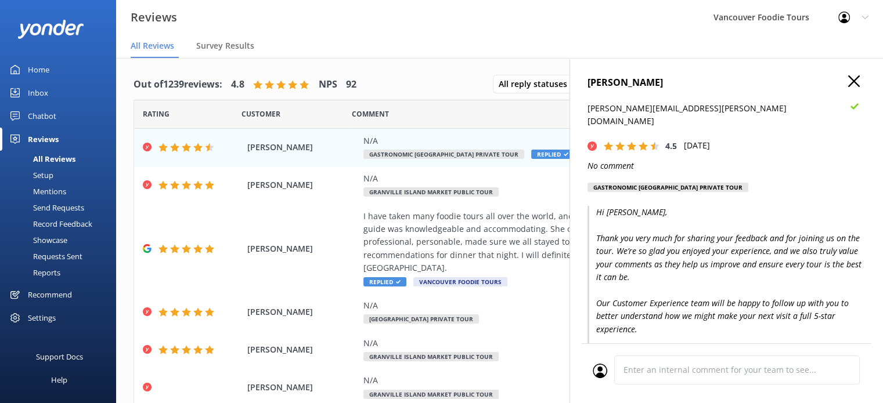
click at [848, 86] on icon "button" at bounding box center [854, 81] width 12 height 12
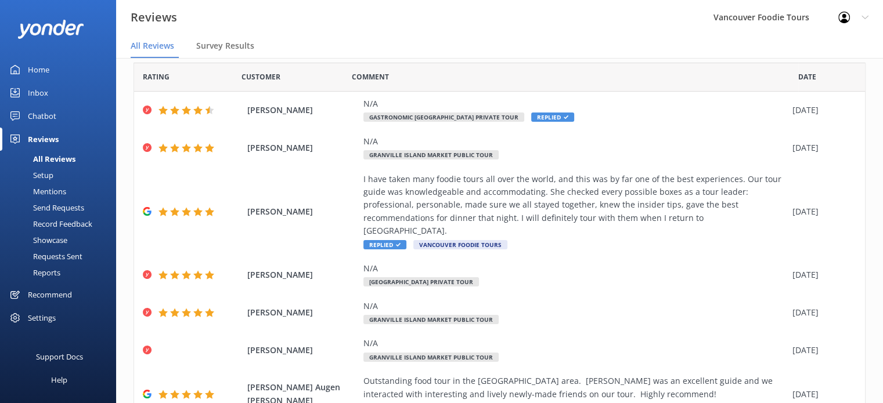
scroll to position [42, 0]
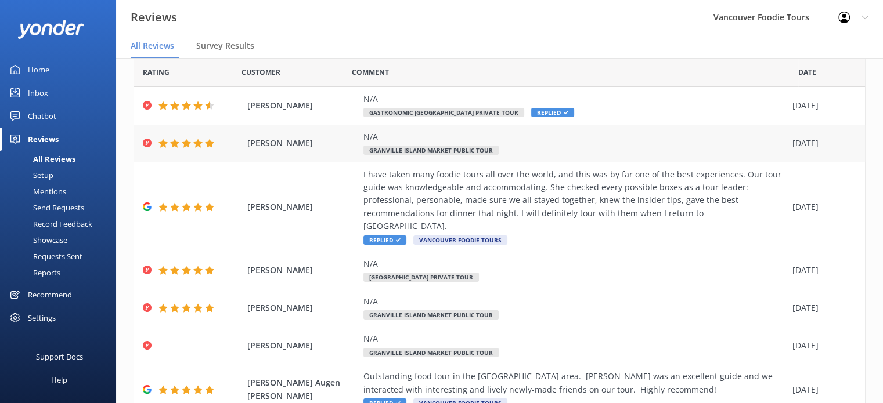
click at [455, 135] on div "N/A" at bounding box center [574, 137] width 423 height 13
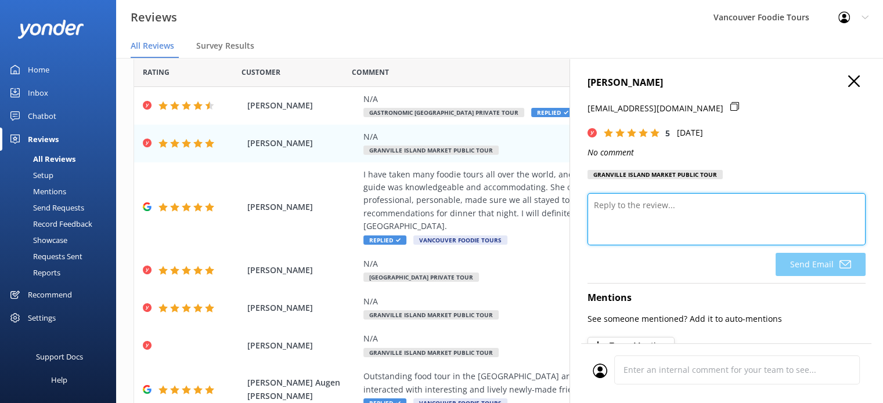
click at [682, 212] on textarea at bounding box center [726, 219] width 278 height 52
paste textarea "Thank you so much for your 5-star rating! We’re so glad you enjoyed your time w…"
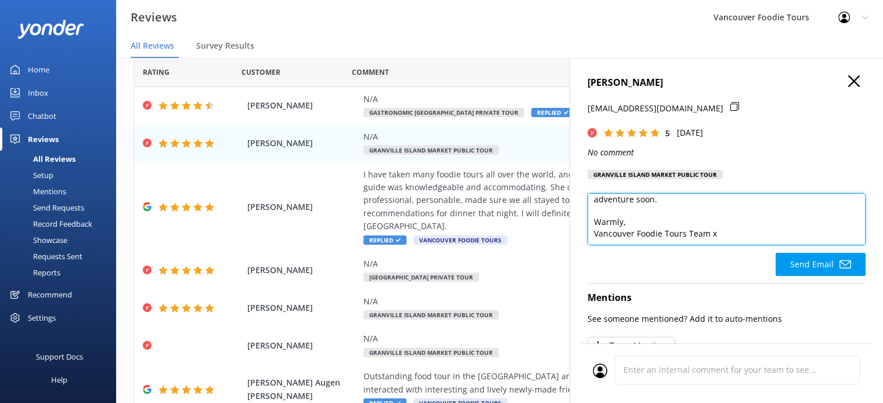
scroll to position [0, 0]
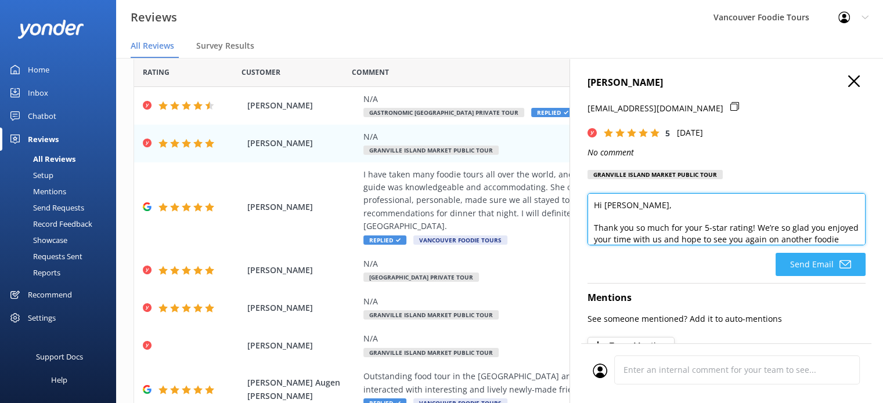
type textarea "Hi [PERSON_NAME], Thank you so much for your 5-star rating! We’re so glad you e…"
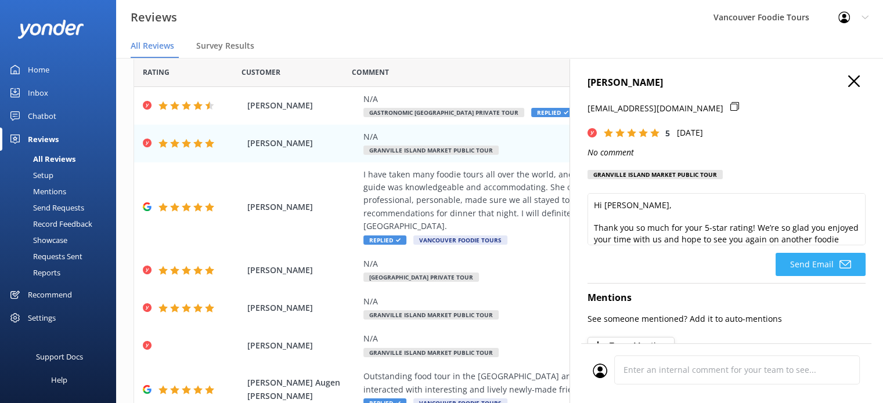
click at [813, 262] on button "Send Email" at bounding box center [820, 264] width 90 height 23
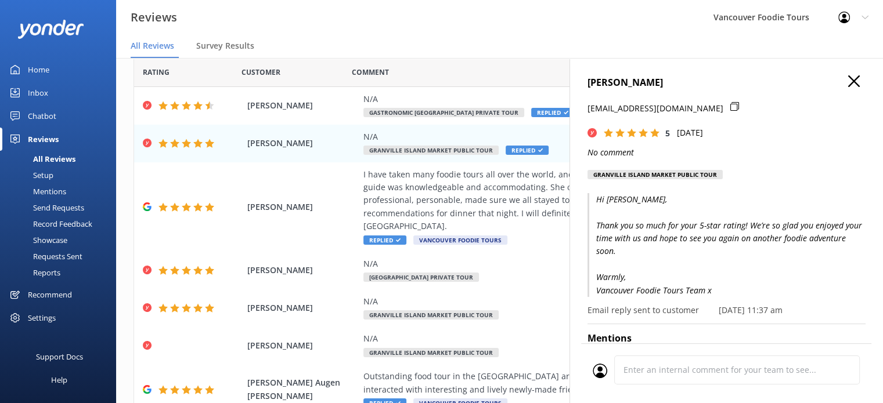
click at [848, 82] on use "button" at bounding box center [854, 81] width 12 height 12
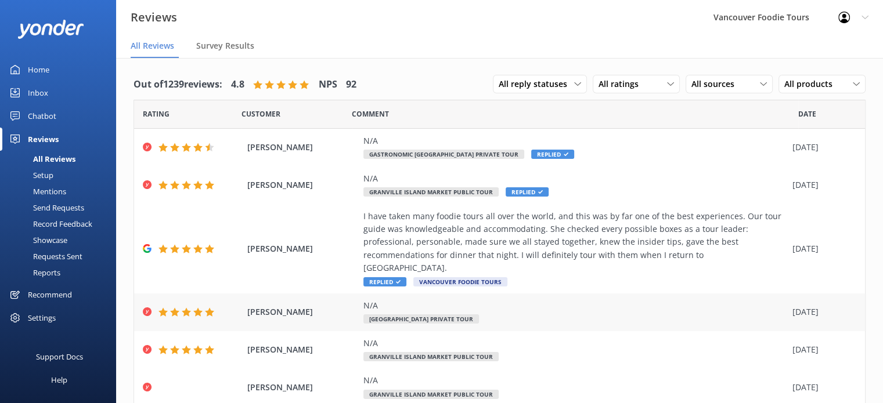
click at [643, 308] on div "N/A [GEOGRAPHIC_DATA] Private Tour" at bounding box center [574, 312] width 423 height 26
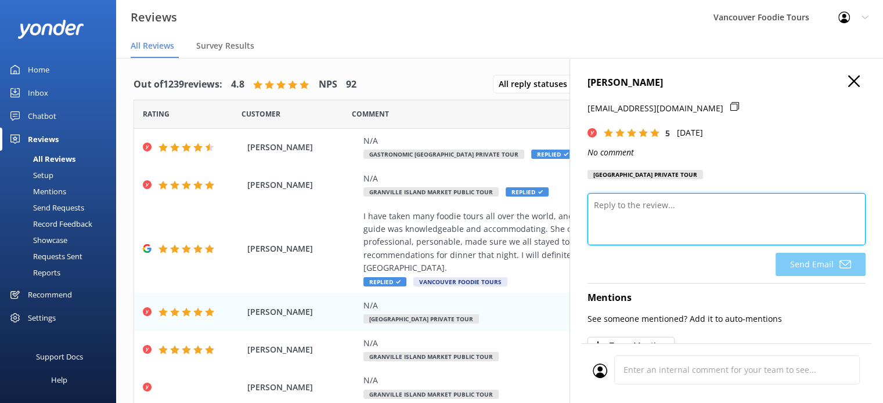
click at [702, 218] on textarea at bounding box center [726, 219] width 278 height 52
paste textarea "Thank you so much for your 5-star rating! We’re so glad you enjoyed your time w…"
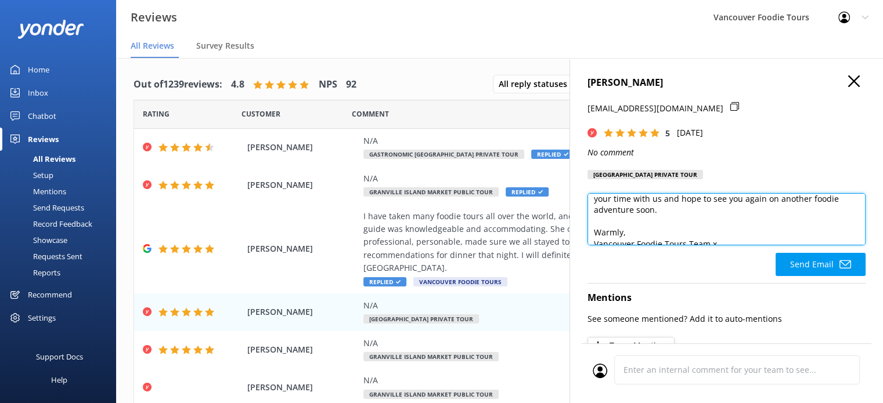
scroll to position [51, 0]
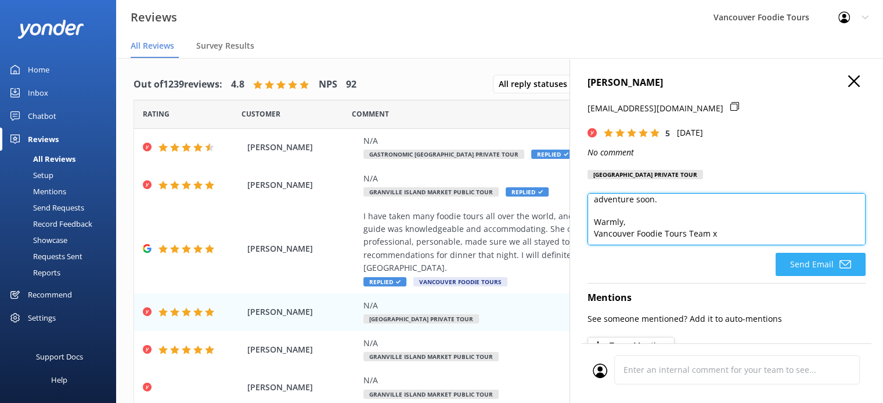
type textarea "Hi [PERSON_NAME], Thank you so much for your 5-star rating! We’re so glad you e…"
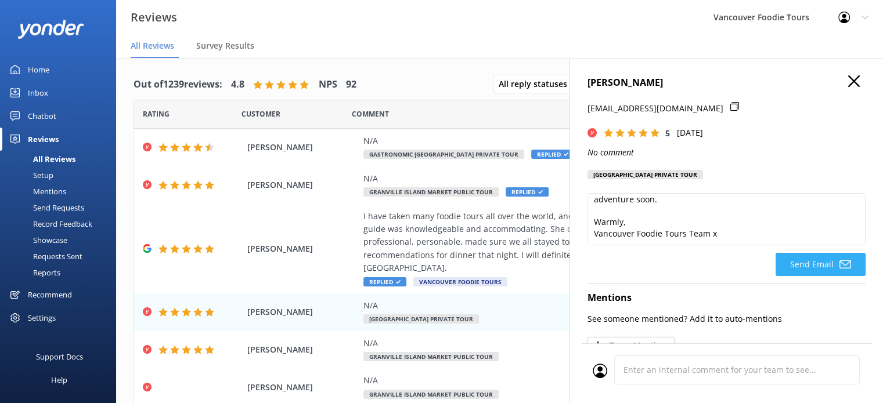
click at [812, 266] on button "Send Email" at bounding box center [820, 264] width 90 height 23
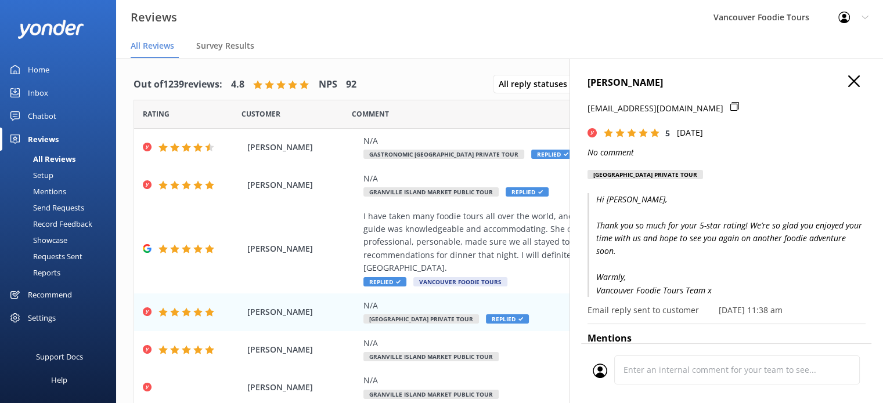
click at [848, 79] on icon "button" at bounding box center [854, 81] width 12 height 12
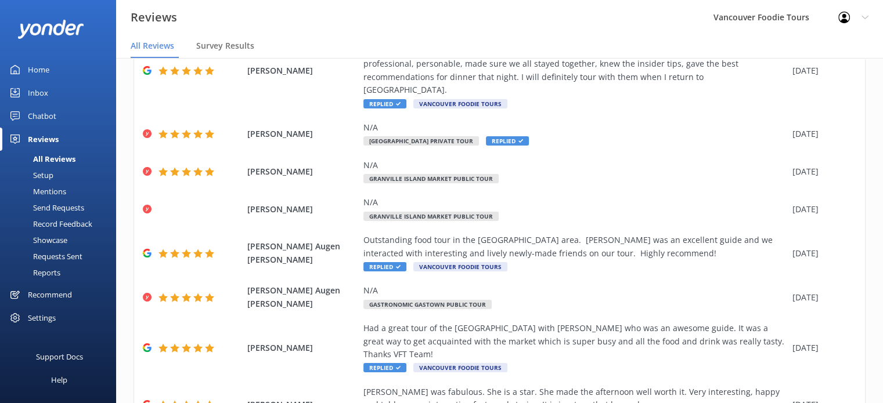
scroll to position [188, 0]
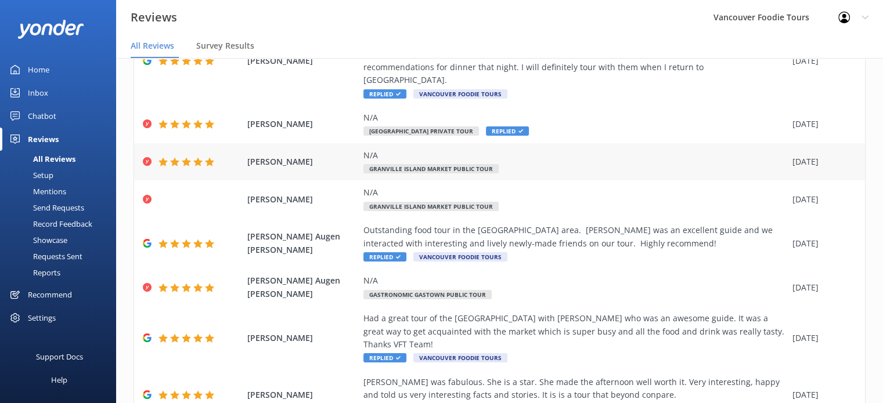
click at [548, 153] on div "N/A Granville Island Market Public Tour" at bounding box center [574, 162] width 423 height 26
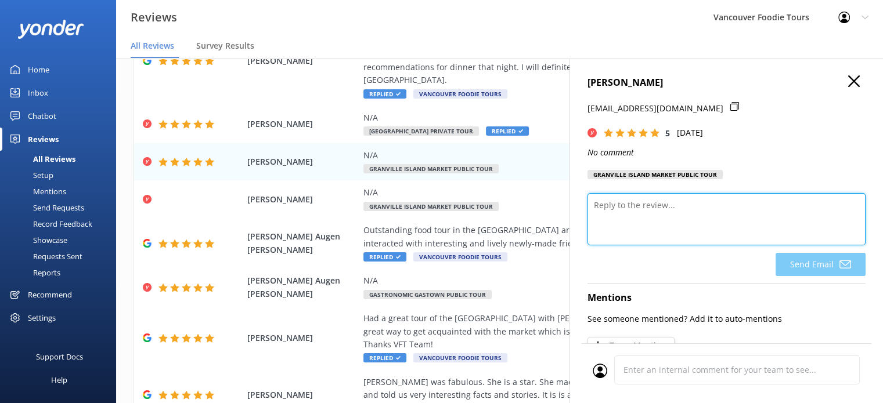
click at [644, 222] on textarea at bounding box center [726, 219] width 278 height 52
paste textarea "Thank you so much for your 5-star rating! We’re so glad you enjoyed your time w…"
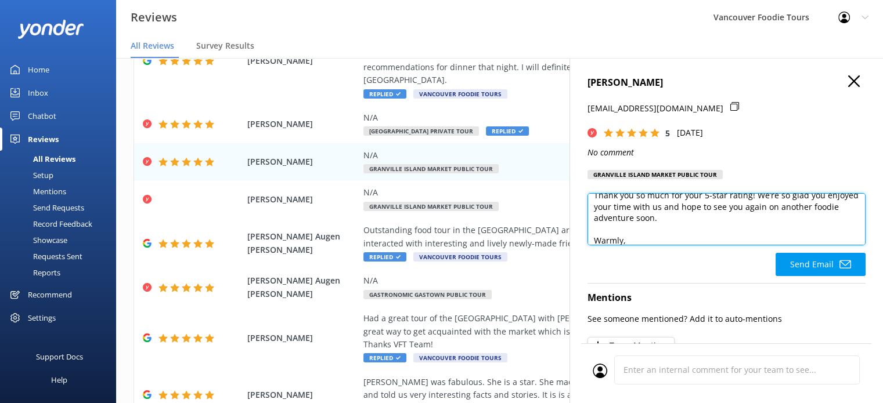
scroll to position [51, 0]
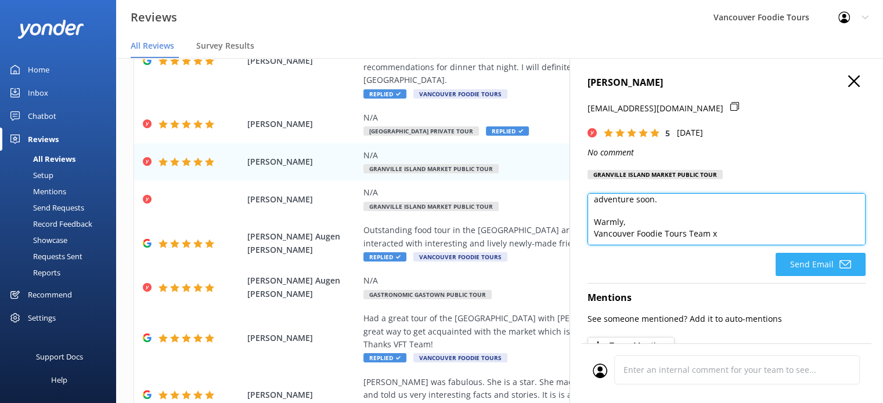
type textarea "Hi [PERSON_NAME], Thank you so much for your 5-star rating! We’re so glad you e…"
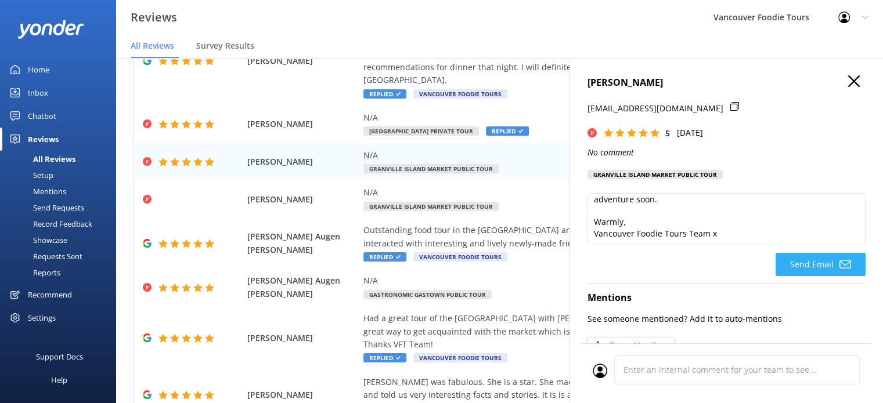
click at [841, 266] on use at bounding box center [845, 265] width 12 height 8
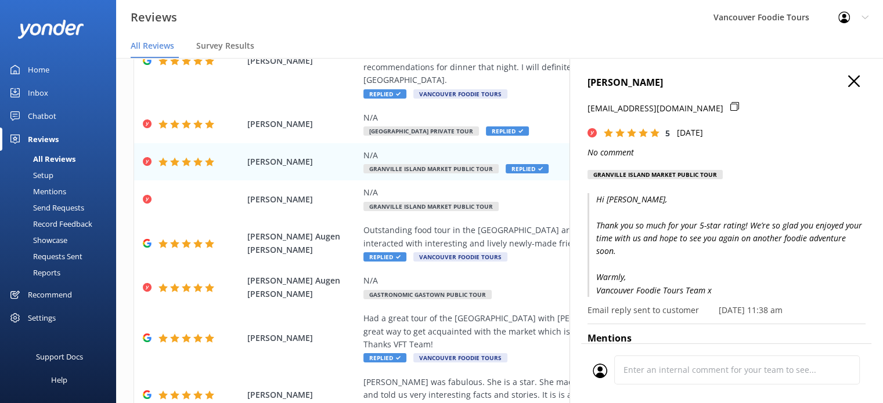
click at [848, 80] on use "button" at bounding box center [854, 81] width 12 height 12
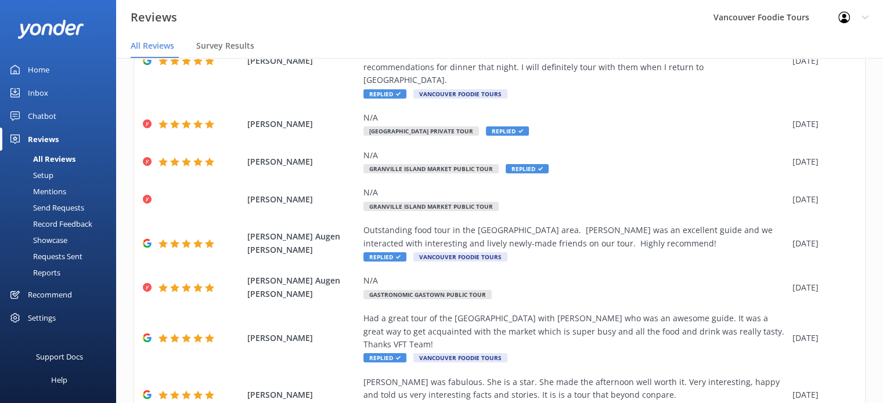
scroll to position [230, 0]
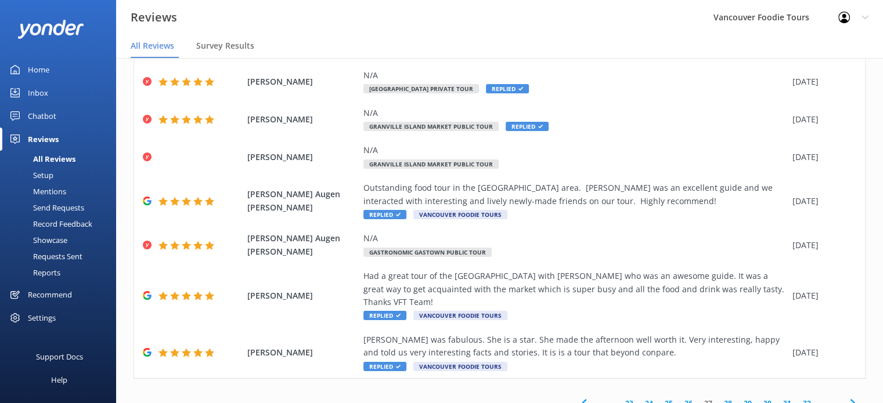
click at [723, 398] on link "28" at bounding box center [728, 403] width 20 height 11
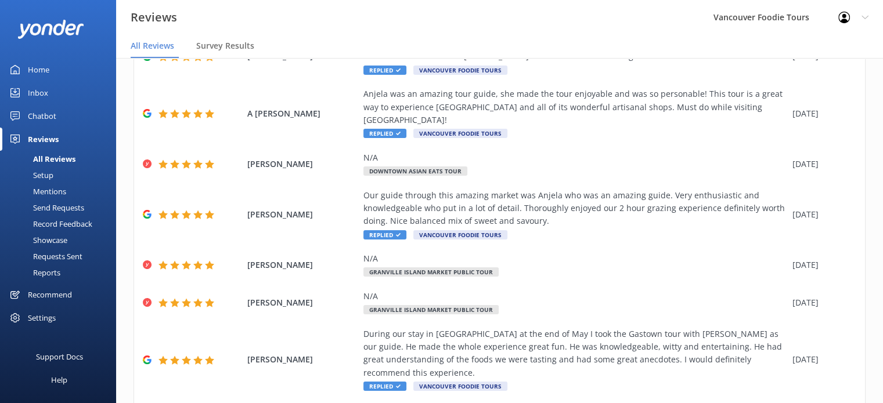
scroll to position [95, 0]
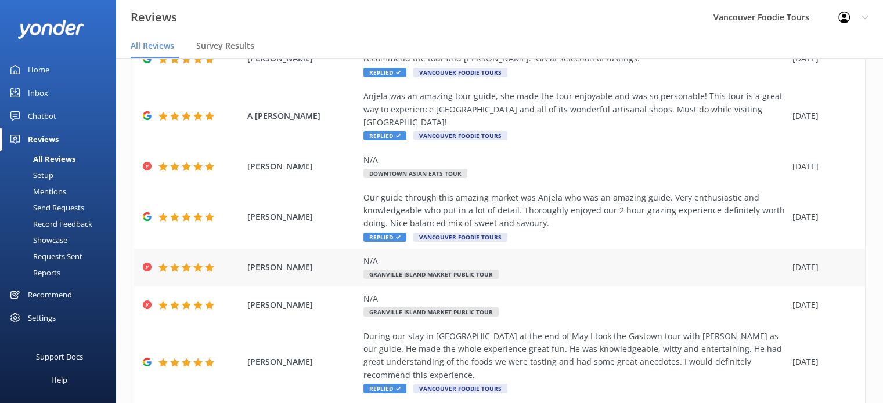
click at [580, 260] on div "N/A" at bounding box center [574, 261] width 423 height 13
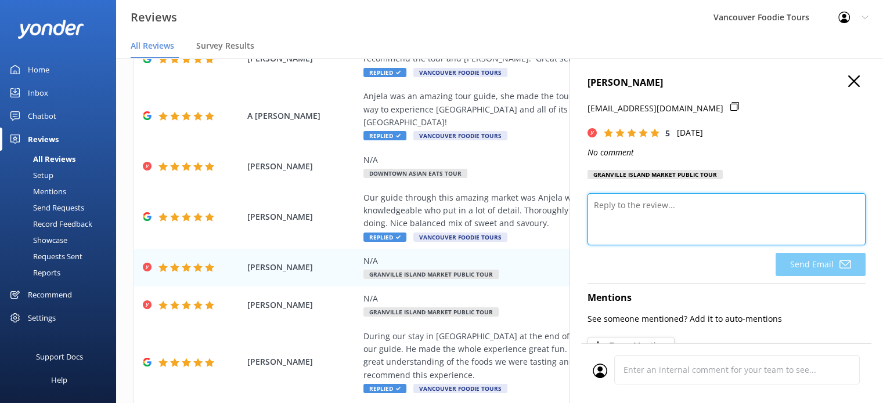
click at [641, 243] on textarea at bounding box center [726, 219] width 278 height 52
paste textarea "Thank you so much for your 5-star rating! We’re so glad you enjoyed your time w…"
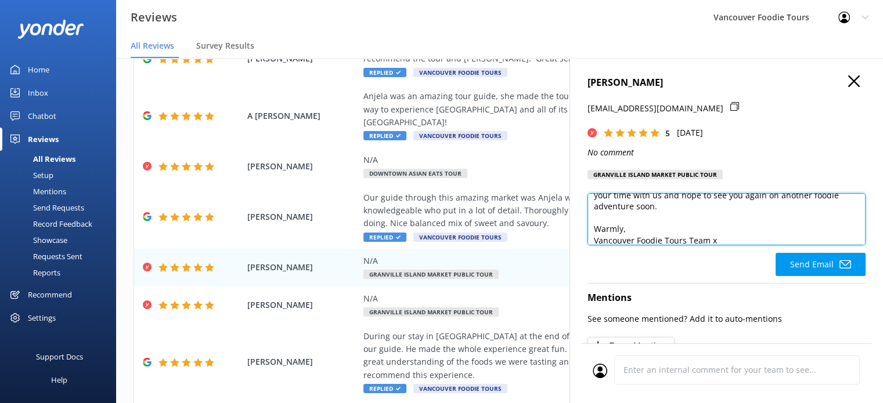
scroll to position [51, 0]
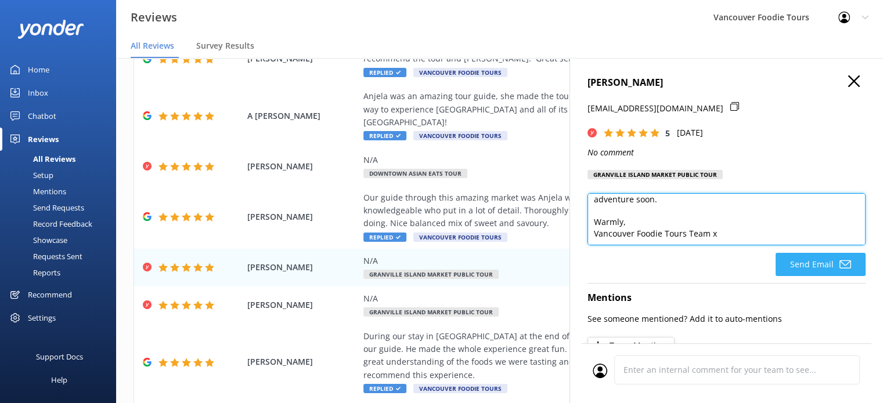
type textarea "Hi [PERSON_NAME], Thank you so much for your 5-star rating! We’re so glad you e…"
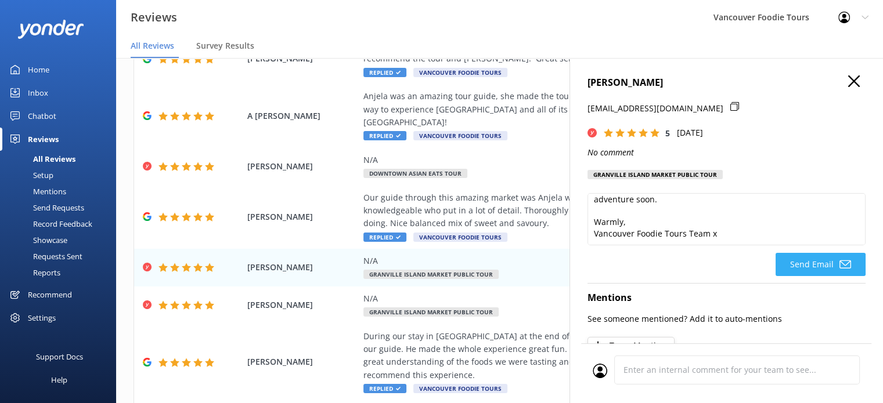
click at [839, 265] on icon at bounding box center [845, 265] width 12 height 12
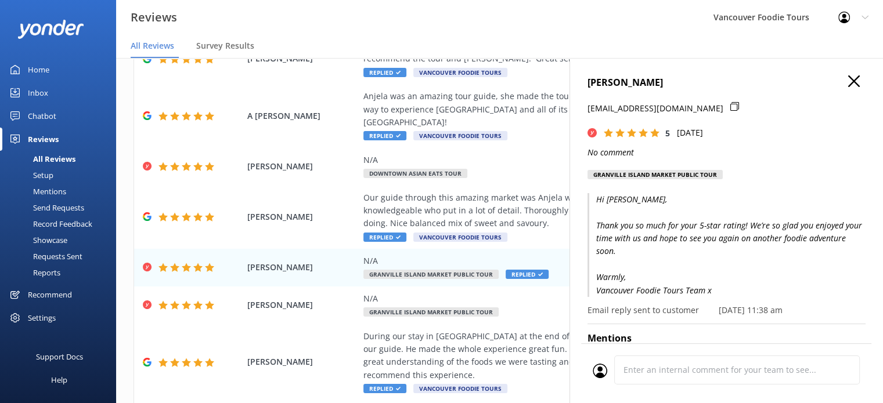
click at [848, 81] on icon "button" at bounding box center [854, 81] width 12 height 12
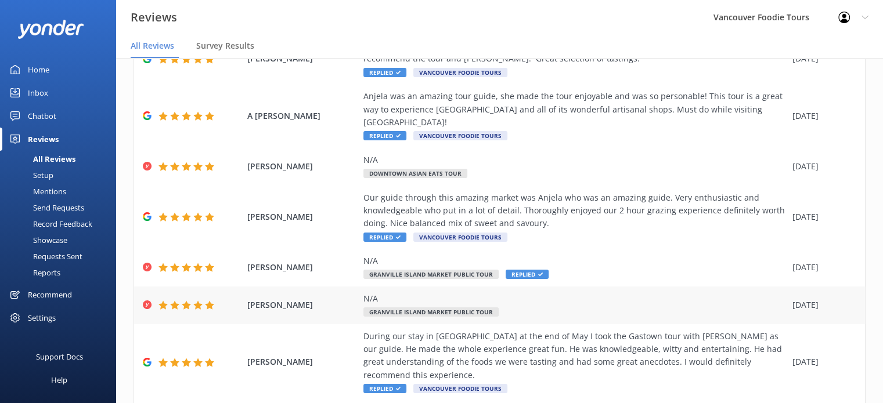
click at [589, 317] on div "N/A Granville Island Market Public Tour" at bounding box center [574, 305] width 423 height 26
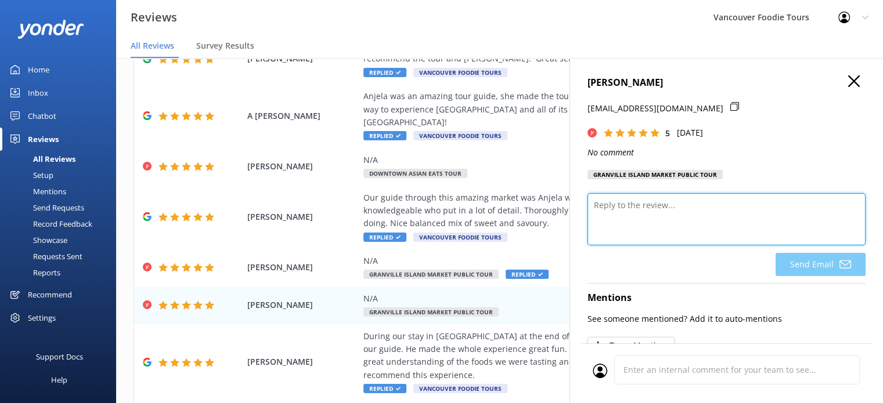
click at [659, 215] on textarea at bounding box center [726, 219] width 278 height 52
paste textarea "Thank you so much for your 5-star rating! We’re so glad you enjoyed your time w…"
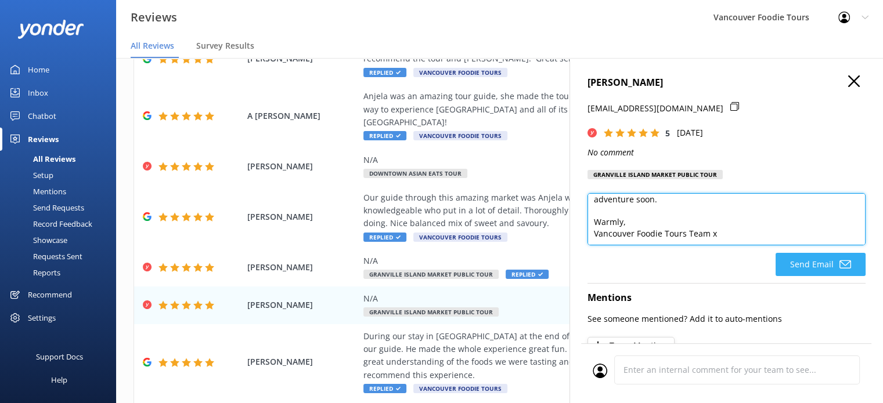
type textarea "Hi [PERSON_NAME], Thank you so much for your 5-star rating! We’re so glad you e…"
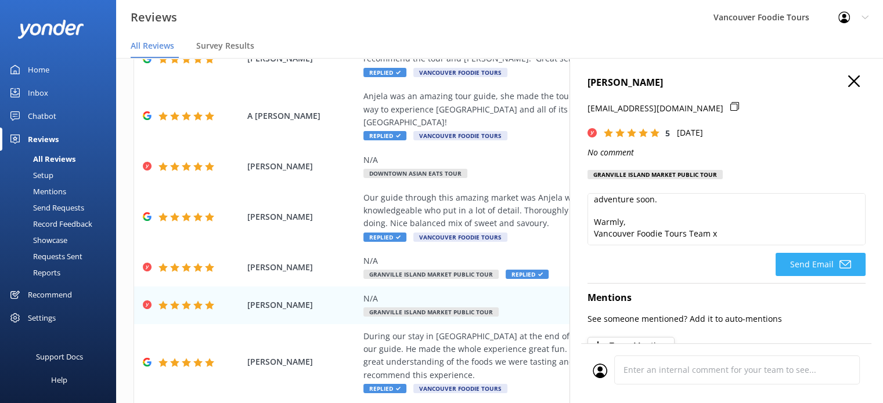
click at [839, 261] on icon at bounding box center [845, 265] width 12 height 12
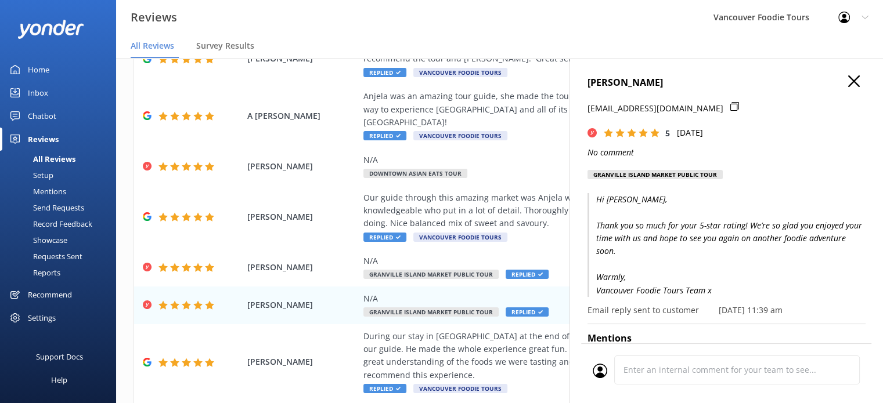
click at [848, 82] on use "button" at bounding box center [854, 81] width 12 height 12
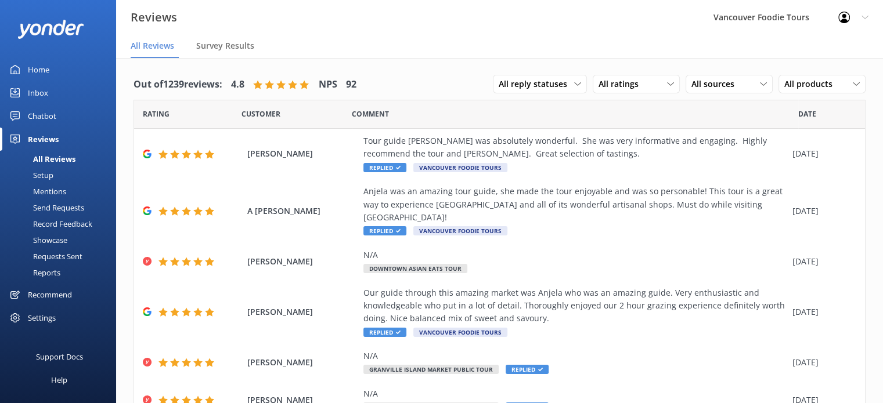
scroll to position [295, 0]
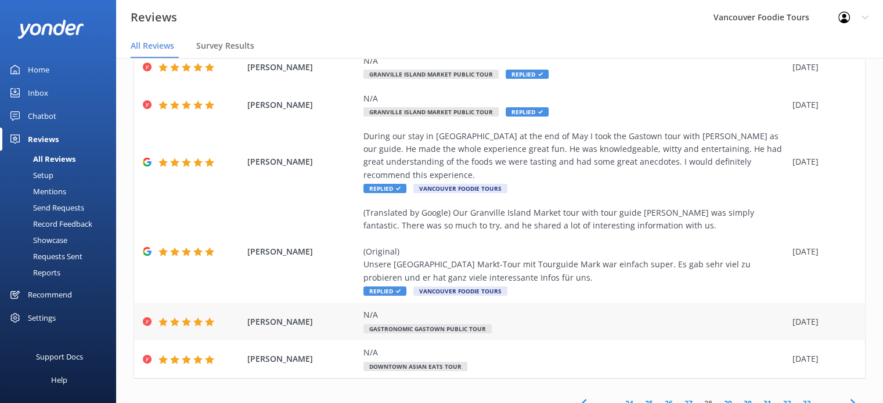
click at [549, 312] on div "N/A Gastronomic Gastown Public Tour" at bounding box center [574, 322] width 423 height 26
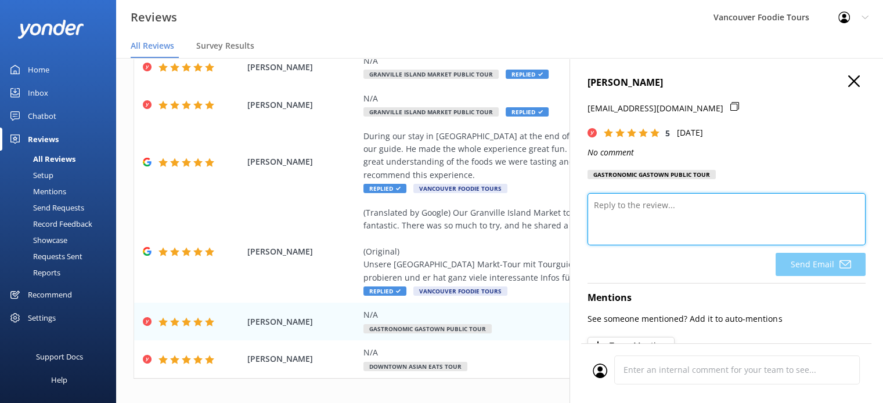
click at [699, 208] on textarea at bounding box center [726, 219] width 278 height 52
paste textarea "Thank you so much for your 5-star rating! We’re so glad you enjoyed your time w…"
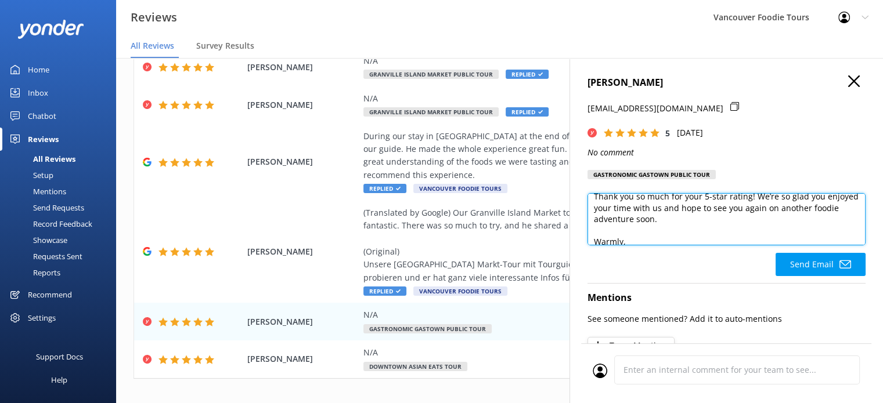
scroll to position [51, 0]
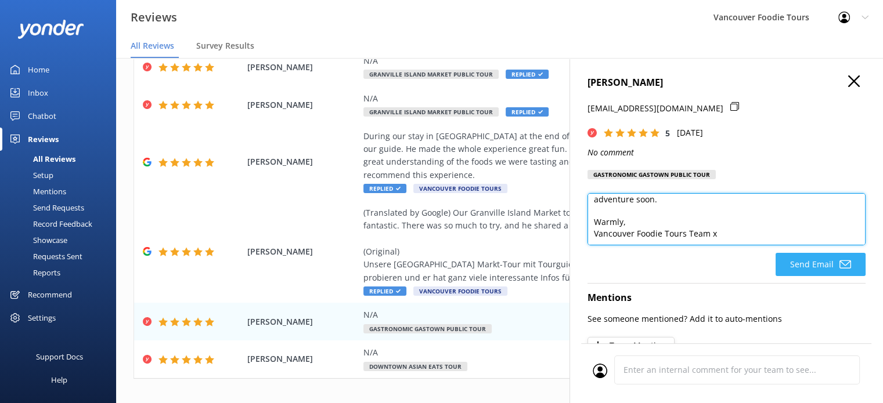
type textarea "Hi [PERSON_NAME], Thank you so much for your 5-star rating! We’re so glad you e…"
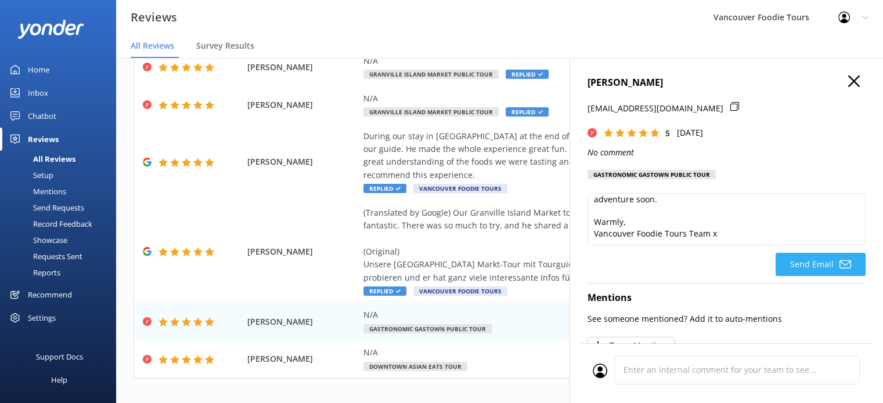
click at [805, 265] on button "Send Email" at bounding box center [820, 264] width 90 height 23
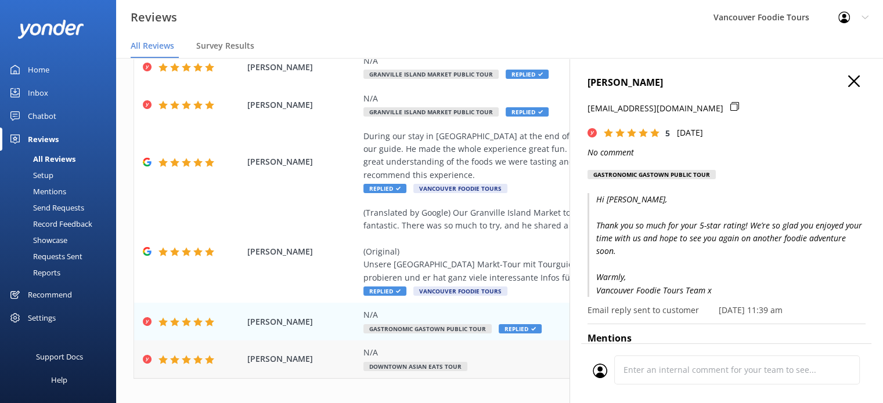
click at [495, 346] on div "N/A" at bounding box center [574, 352] width 423 height 13
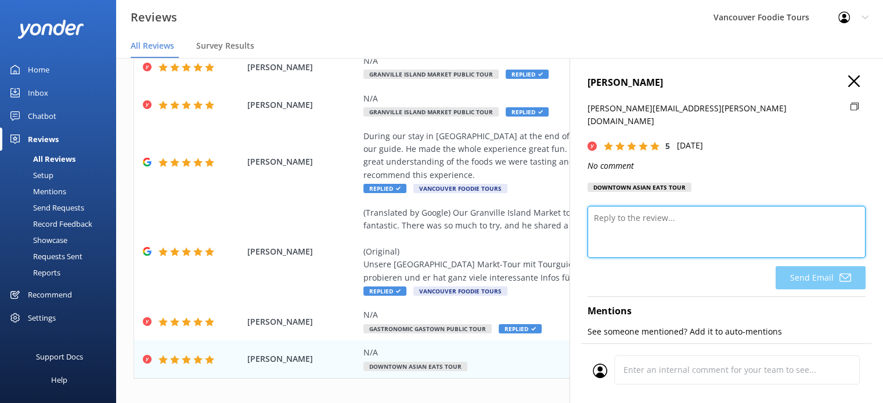
click at [659, 207] on textarea at bounding box center [726, 232] width 278 height 52
paste textarea "Thank you so much for your 5-star rating! We’re so glad you enjoyed your time w…"
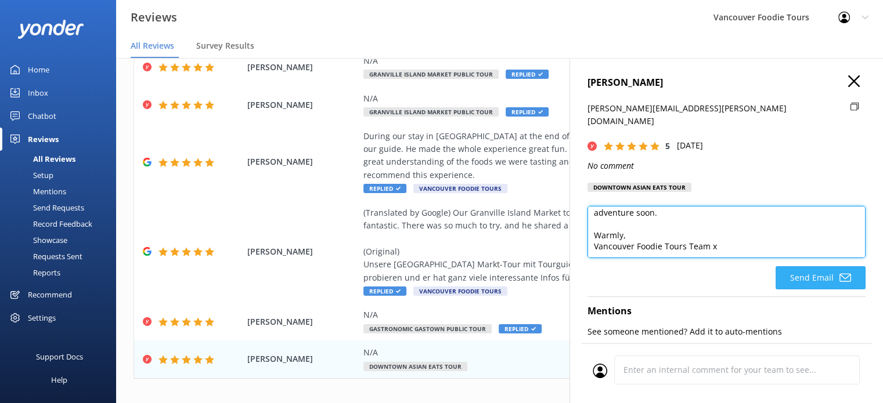
type textarea "Hi [PERSON_NAME], Thank you so much for your 5-star rating! We’re so glad you e…"
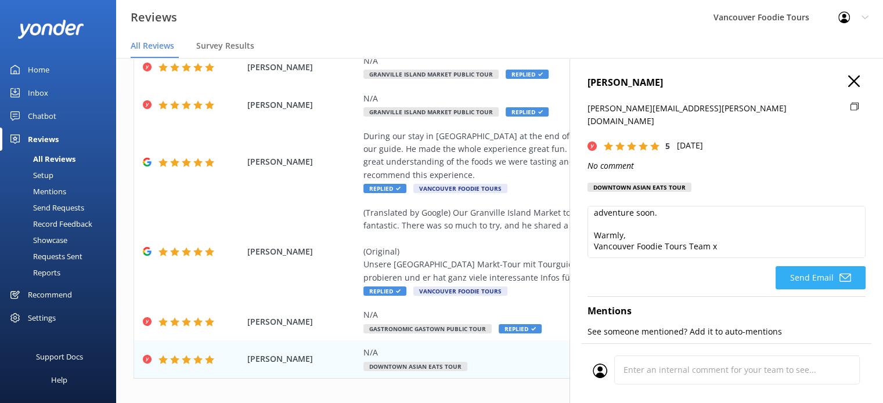
click at [810, 266] on button "Send Email" at bounding box center [820, 277] width 90 height 23
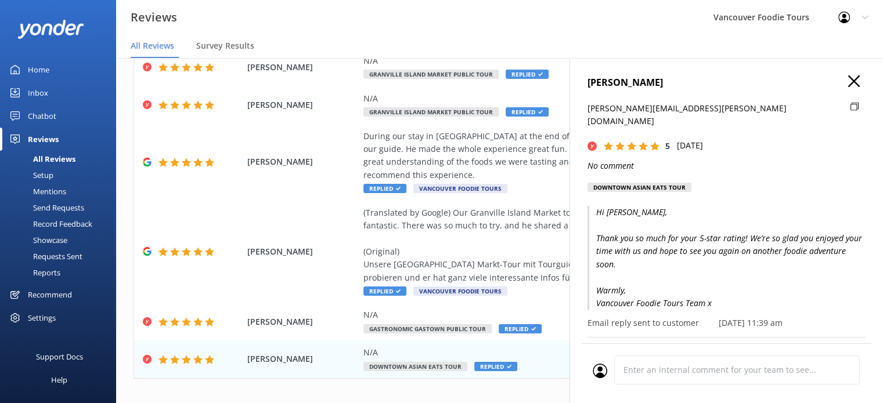
click at [848, 85] on icon "button" at bounding box center [854, 81] width 12 height 12
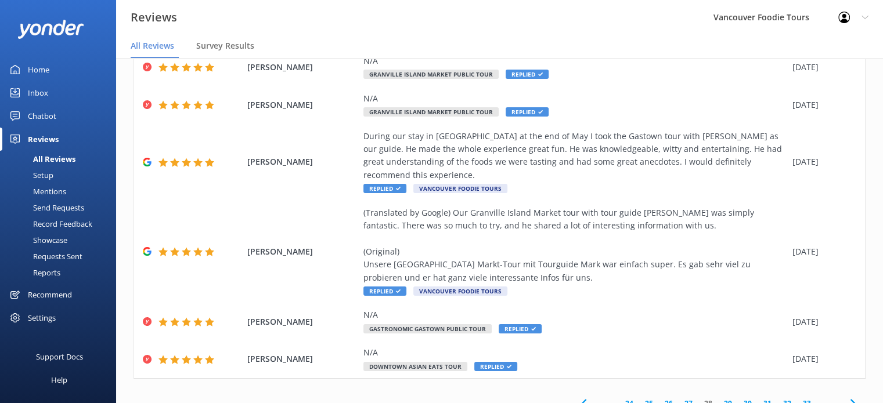
click at [723, 398] on link "29" at bounding box center [728, 403] width 20 height 11
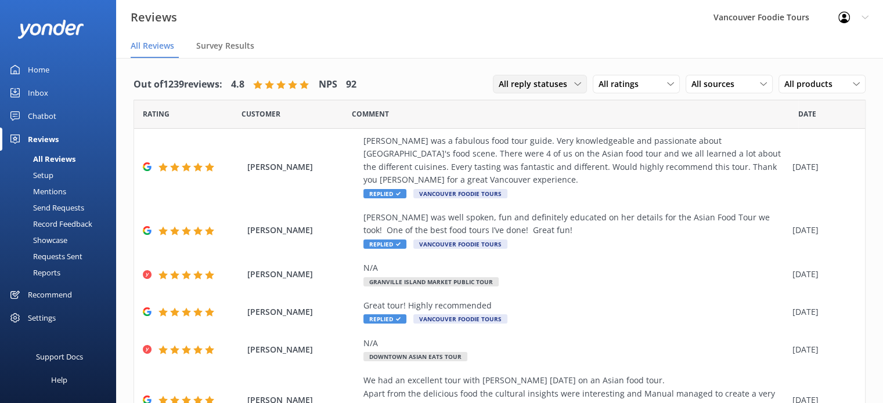
click at [556, 88] on span "All reply statuses" at bounding box center [535, 84] width 75 height 13
click at [551, 132] on link "Needs a reply" at bounding box center [544, 131] width 103 height 23
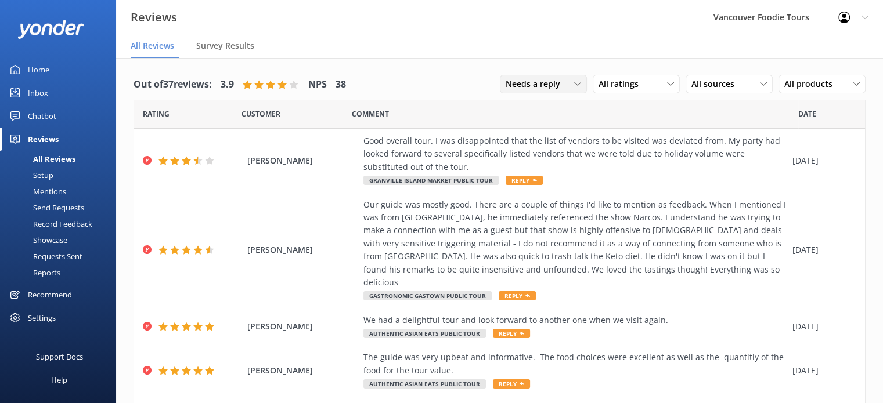
click at [541, 84] on span "Needs a reply" at bounding box center [536, 84] width 62 height 13
click at [545, 151] on div "Does not need reply" at bounding box center [539, 155] width 67 height 12
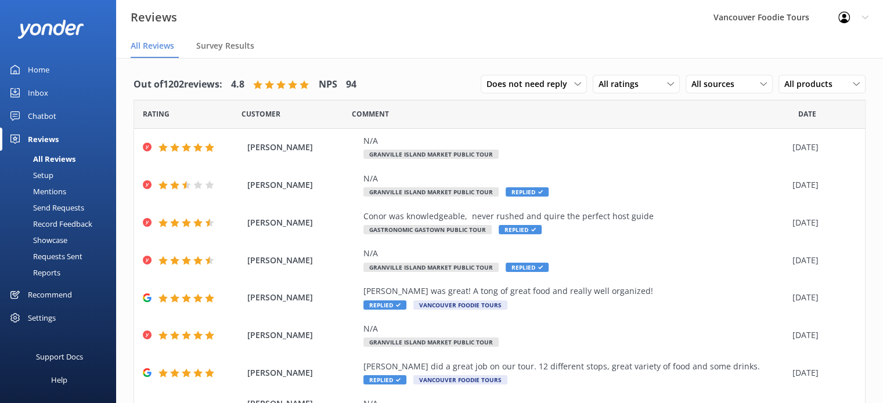
scroll to position [165, 0]
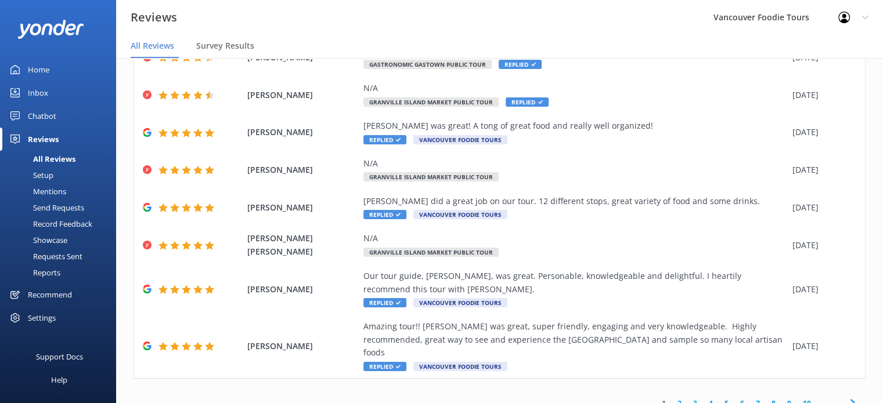
click at [799, 398] on link "10" at bounding box center [807, 403] width 20 height 11
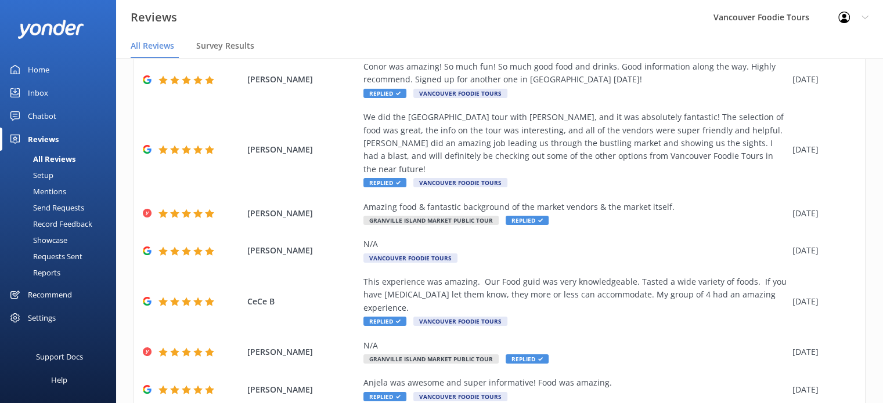
scroll to position [218, 0]
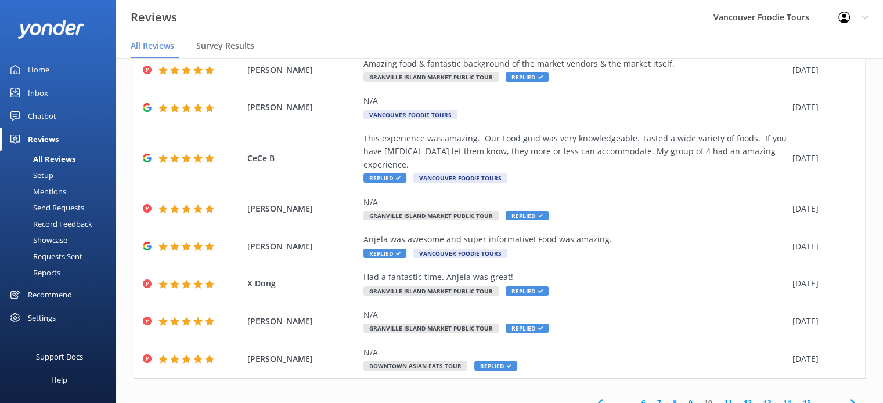
click at [797, 397] on link "15" at bounding box center [807, 402] width 20 height 11
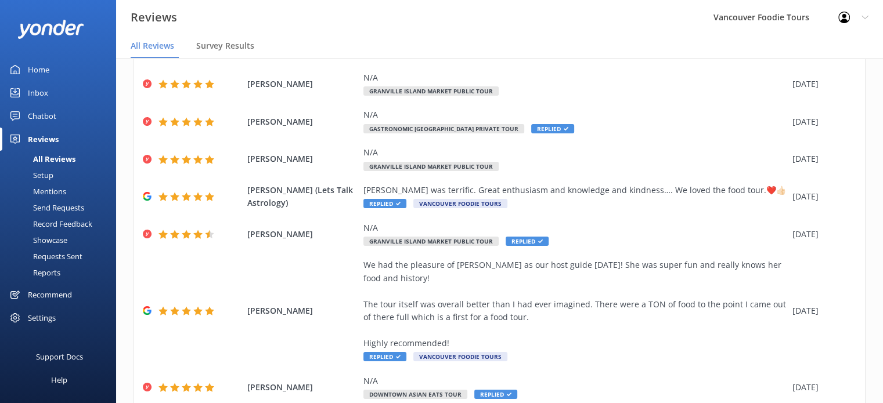
scroll to position [244, 0]
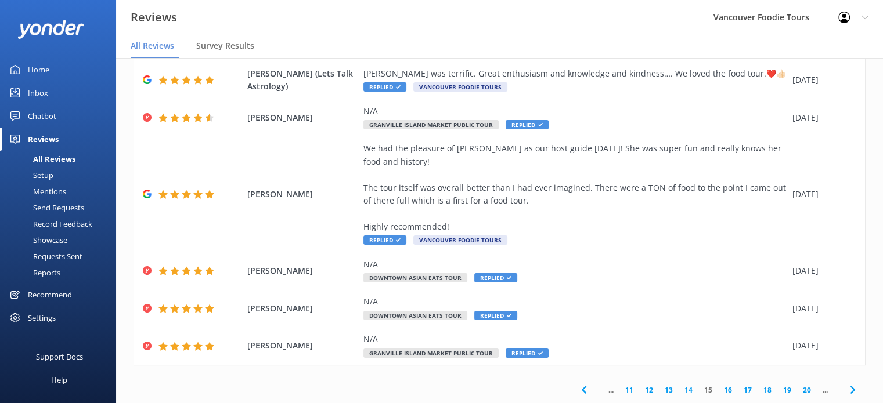
click at [797, 392] on link "20" at bounding box center [807, 390] width 20 height 11
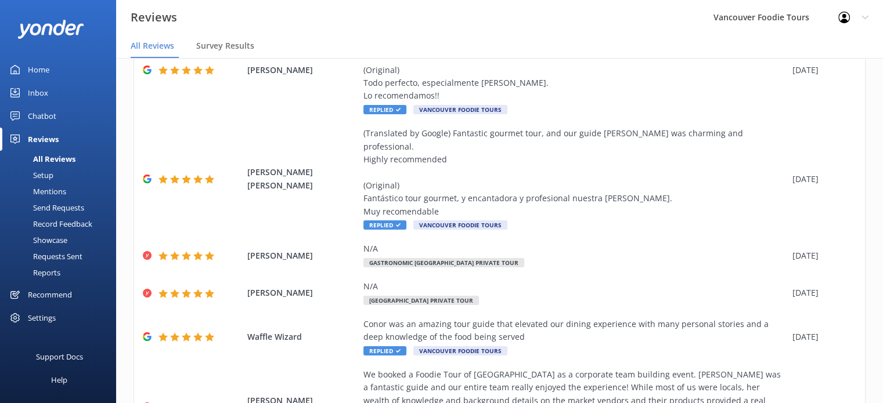
scroll to position [399, 0]
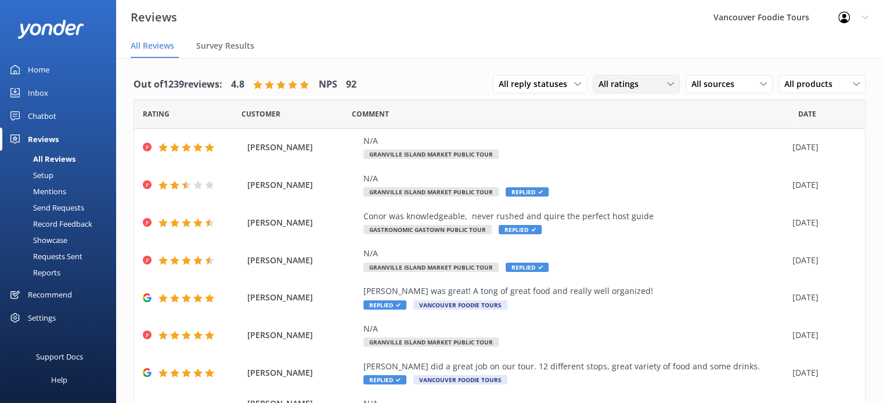
click at [610, 85] on span "All ratings" at bounding box center [621, 84] width 47 height 13
click at [624, 147] on link "Passives" at bounding box center [644, 154] width 103 height 23
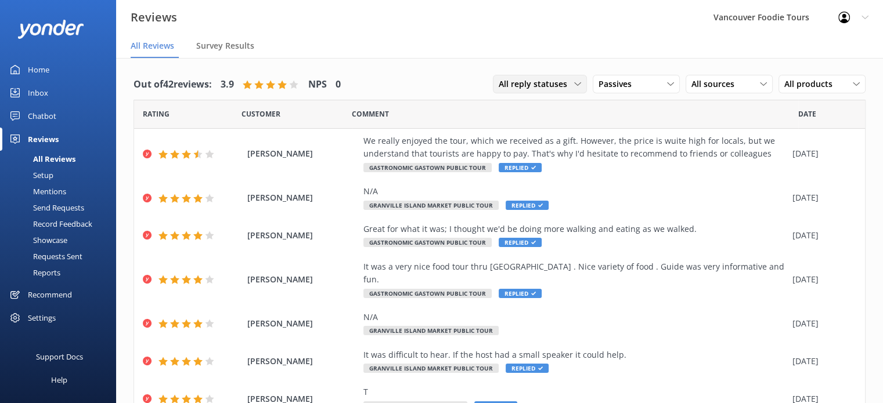
click at [556, 82] on span "All reply statuses" at bounding box center [535, 84] width 75 height 13
click at [544, 129] on link "Needs a reply" at bounding box center [544, 131] width 103 height 23
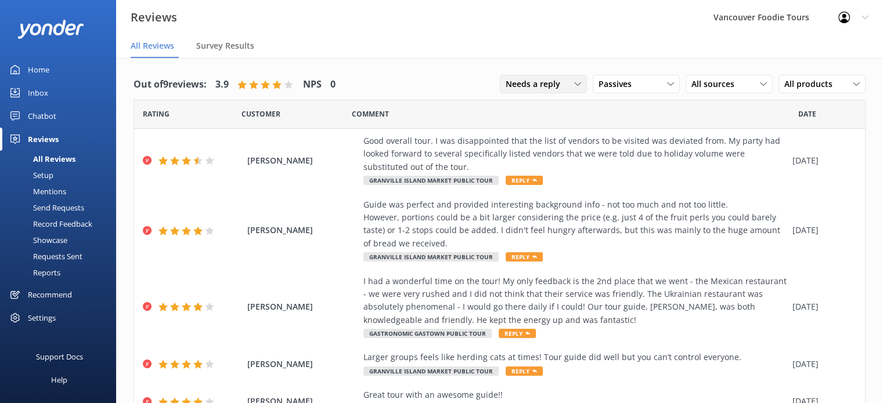
click at [544, 84] on span "Needs a reply" at bounding box center [536, 84] width 62 height 13
click at [543, 153] on div "Does not need reply" at bounding box center [539, 155] width 67 height 12
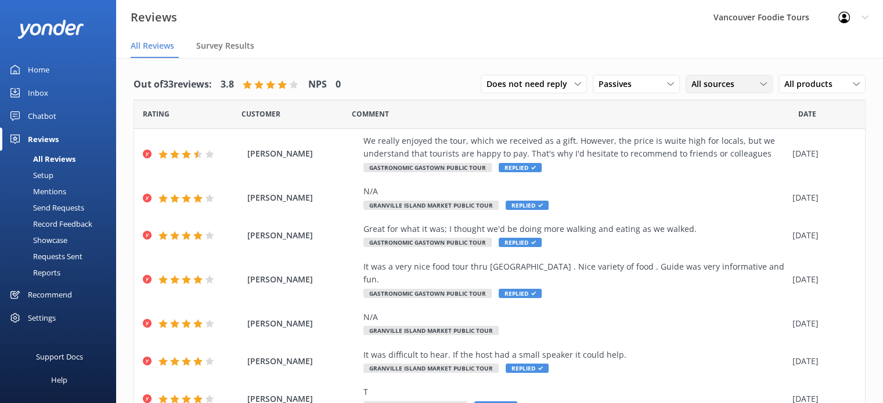
click at [707, 81] on span "All sources" at bounding box center [716, 84] width 50 height 13
click at [498, 76] on div "Does not need reply All reply statuses Needs a reply Does not need reply" at bounding box center [533, 84] width 106 height 19
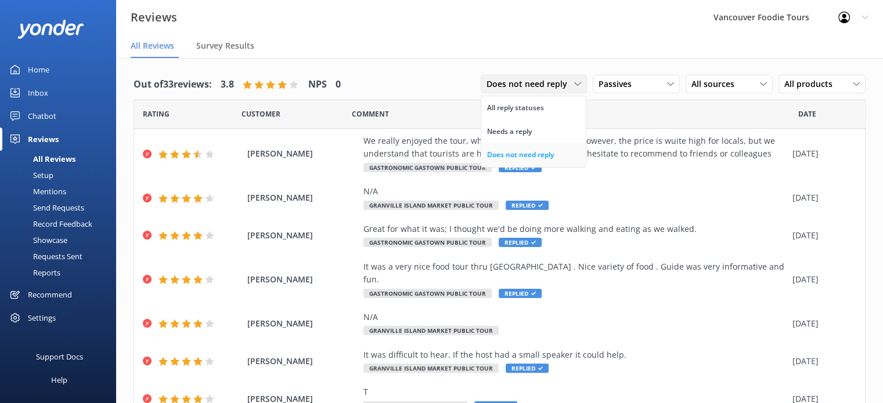
click at [519, 155] on div "Does not need reply" at bounding box center [520, 155] width 67 height 12
click at [525, 81] on span "Does not need reply" at bounding box center [530, 84] width 88 height 13
click at [537, 134] on link "Needs a reply" at bounding box center [533, 131] width 104 height 23
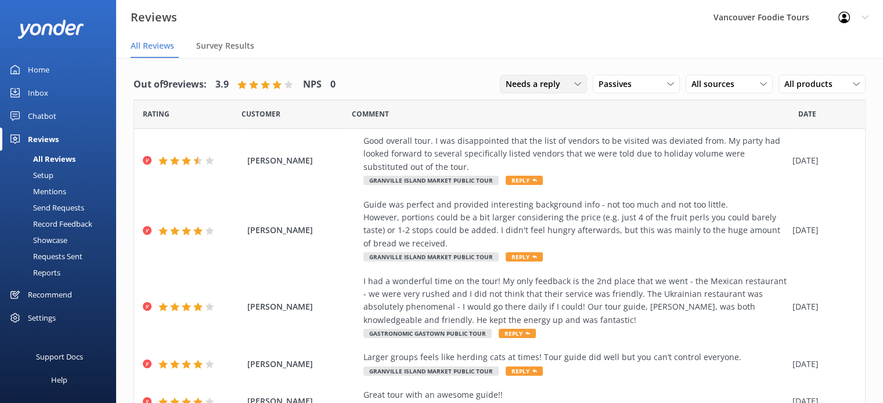
click at [540, 91] on div "Needs a reply All reply statuses Needs a reply Does not need reply" at bounding box center [543, 84] width 87 height 19
click at [541, 150] on div "Does not need reply" at bounding box center [539, 155] width 67 height 12
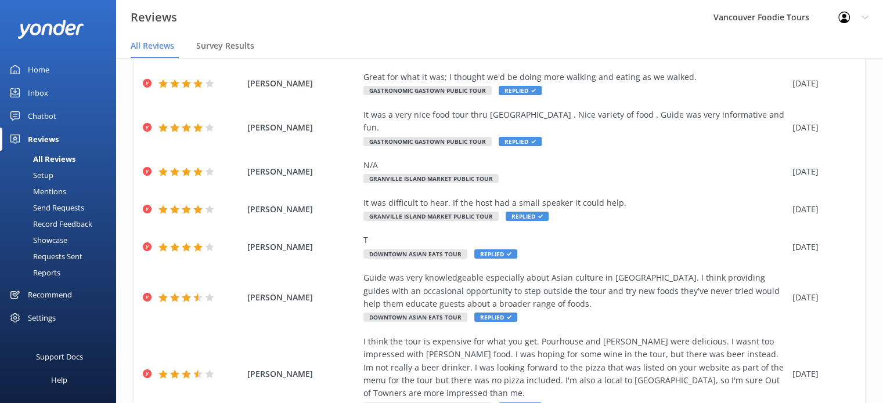
scroll to position [160, 0]
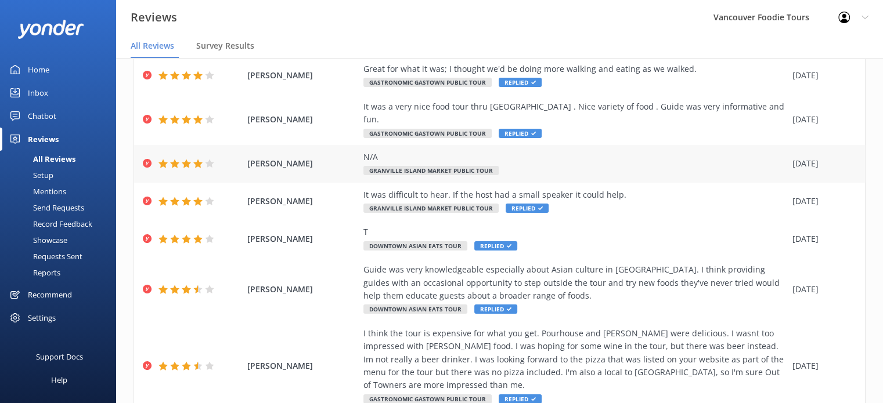
click at [602, 152] on div "N/A Granville Island Market Public Tour" at bounding box center [574, 164] width 423 height 26
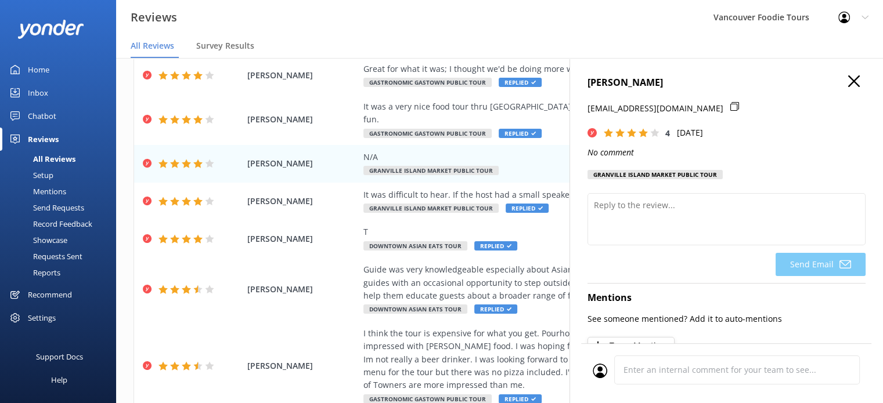
click at [730, 106] on icon at bounding box center [734, 106] width 9 height 9
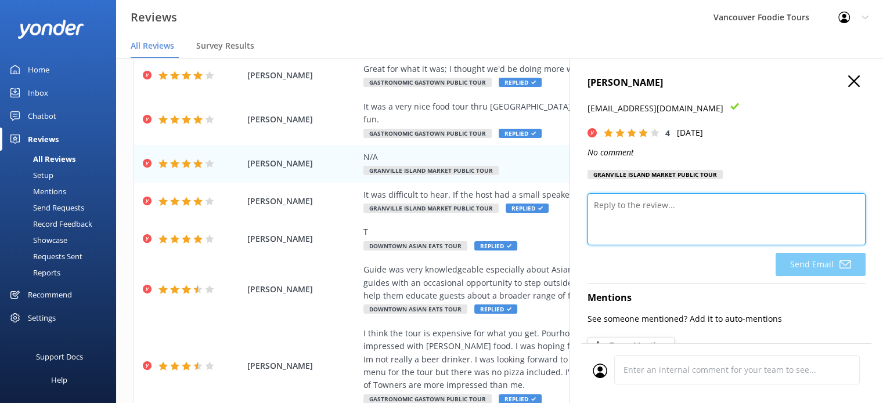
click at [677, 221] on textarea at bounding box center [726, 219] width 278 height 52
paste textarea "Thank you very much for sharing your feedback and for joining us on the tour. W…"
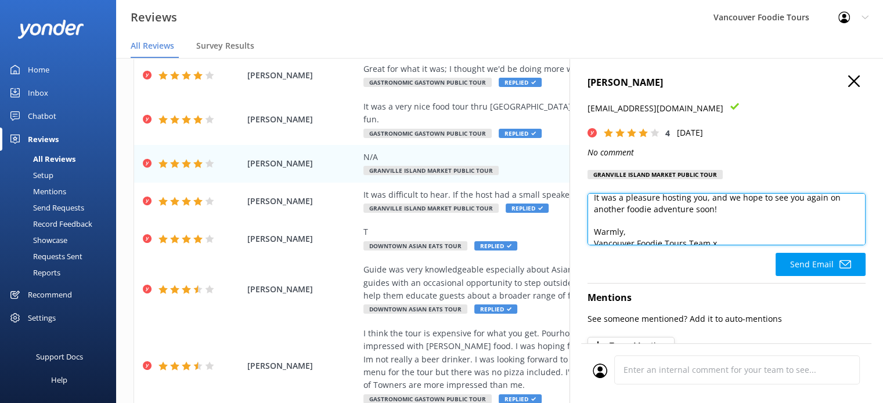
scroll to position [142, 0]
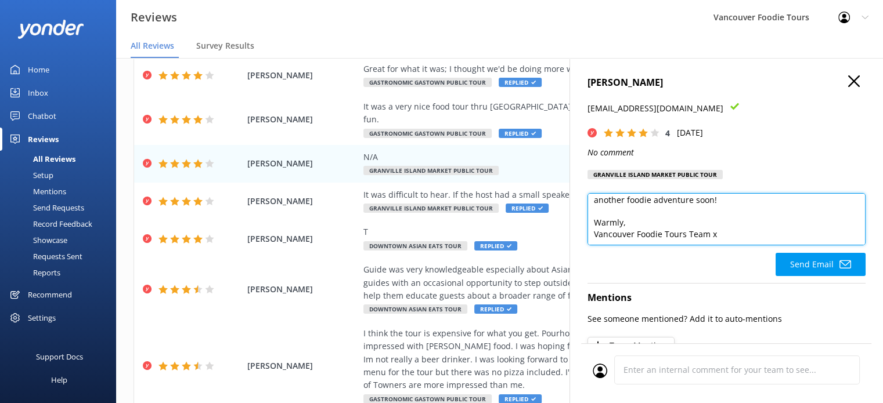
type textarea "Hi Jorge, Thank you very much for sharing your feedback and for joining us on t…"
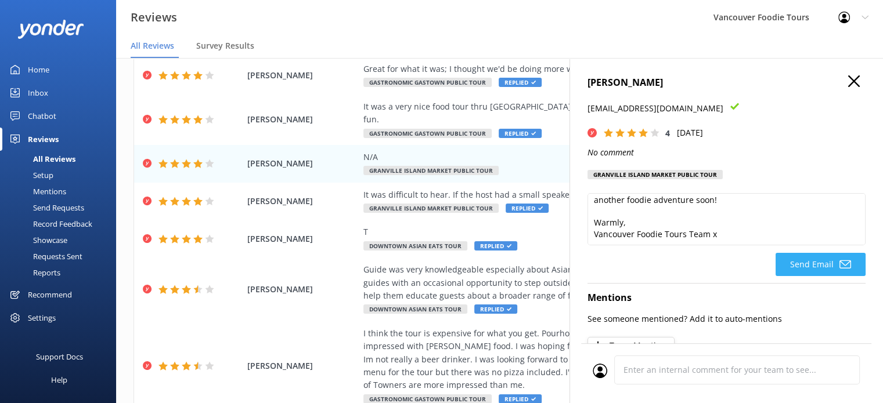
click at [840, 265] on icon at bounding box center [845, 265] width 12 height 12
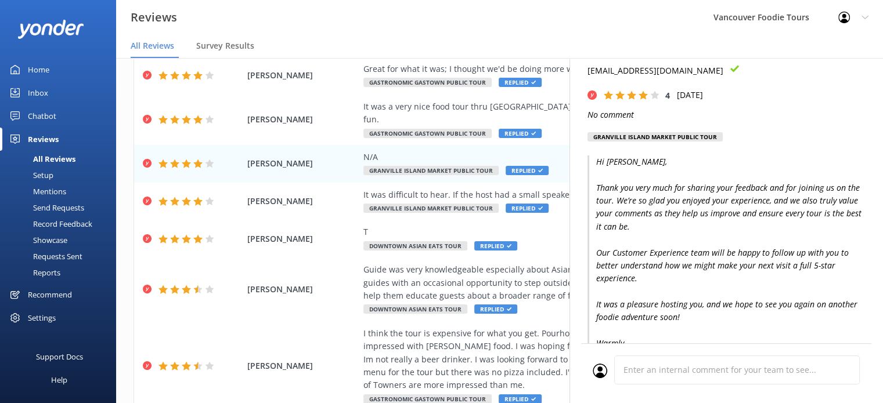
scroll to position [0, 0]
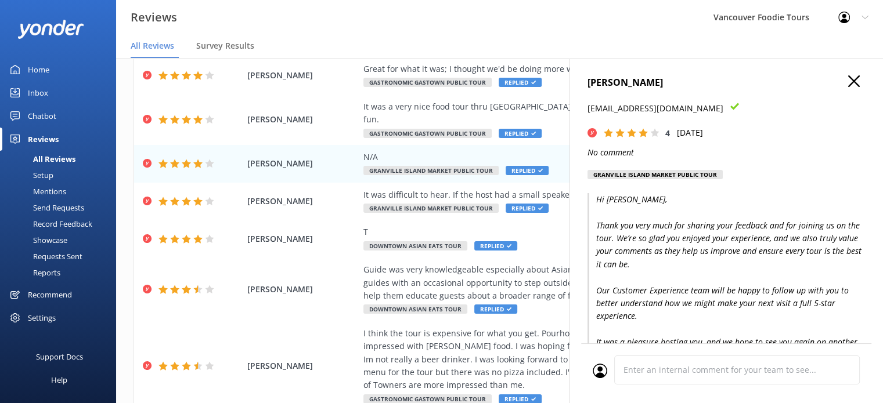
click at [848, 81] on icon "button" at bounding box center [854, 81] width 12 height 12
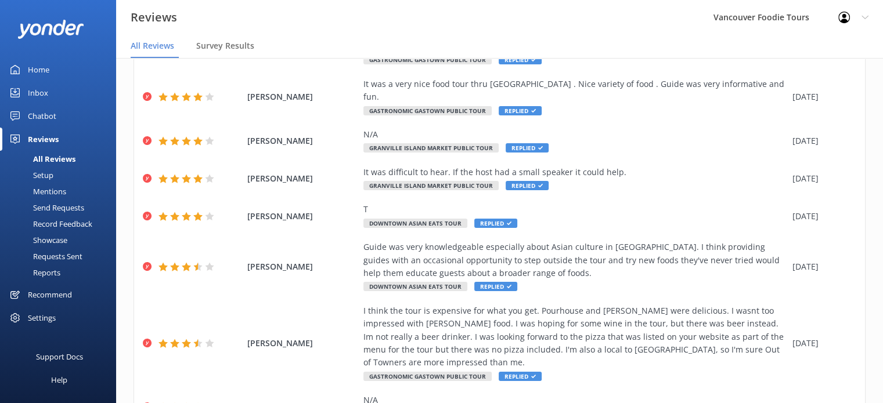
scroll to position [230, 0]
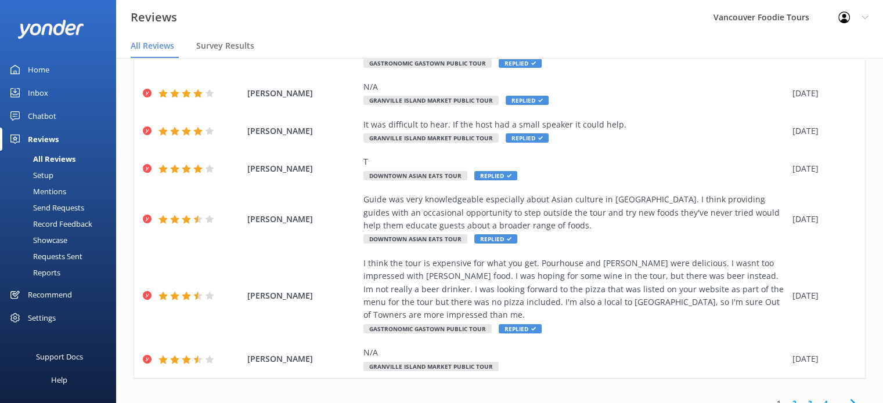
click at [786, 398] on link "2" at bounding box center [794, 403] width 16 height 11
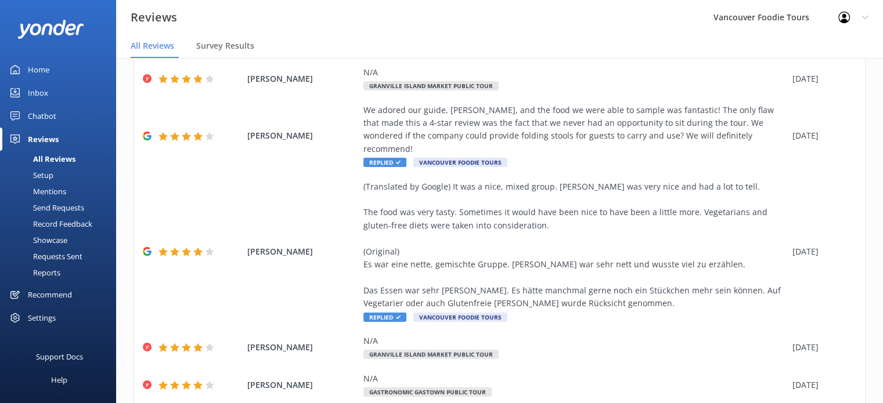
scroll to position [334, 0]
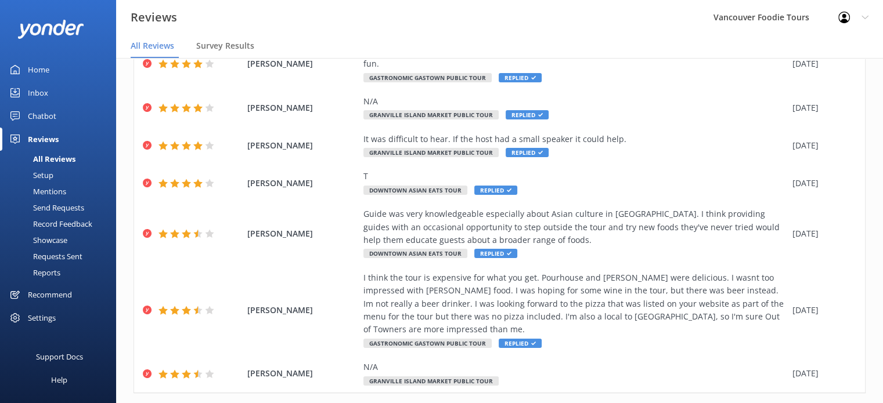
scroll to position [230, 0]
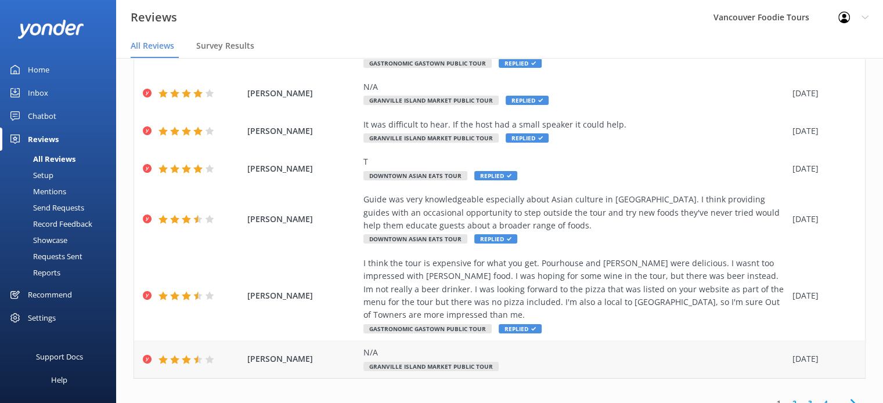
click at [593, 348] on div "N/A Granville Island Market Public Tour" at bounding box center [574, 359] width 423 height 26
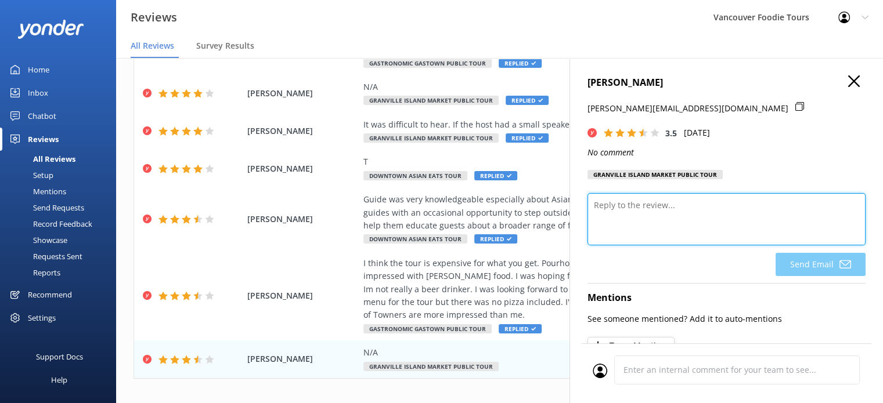
click at [615, 198] on textarea at bounding box center [726, 219] width 278 height 52
paste textarea "Thank you very much for sharing your feedback and for joining us on the tour. W…"
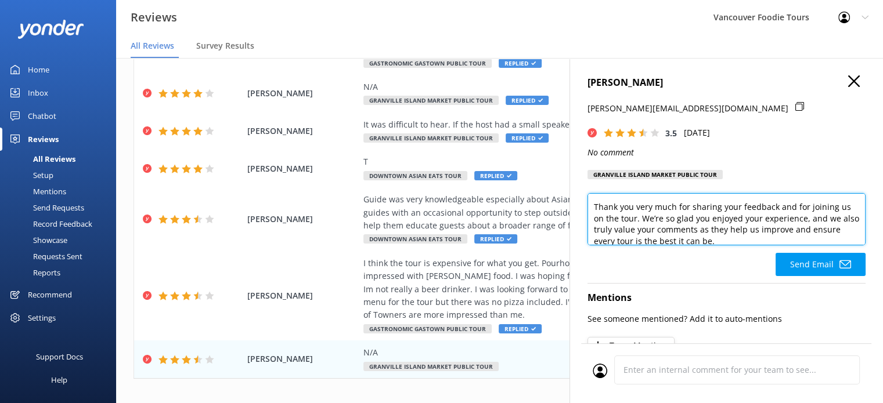
scroll to position [0, 0]
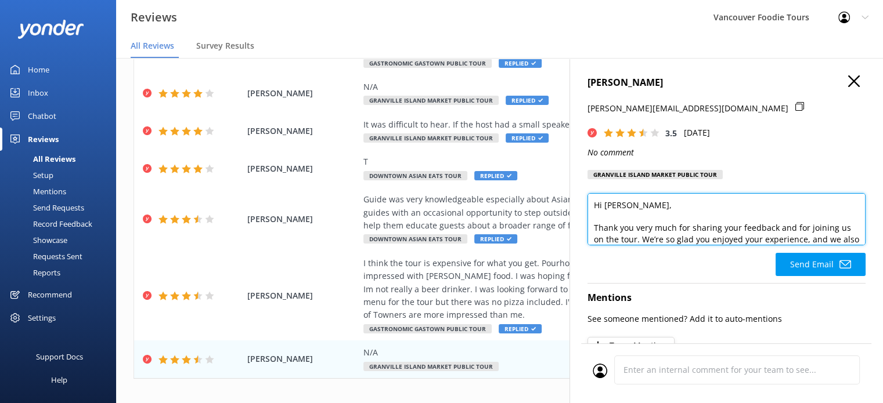
type textarea "Hi Cathy, Thank you very much for sharing your feedback and for joining us on t…"
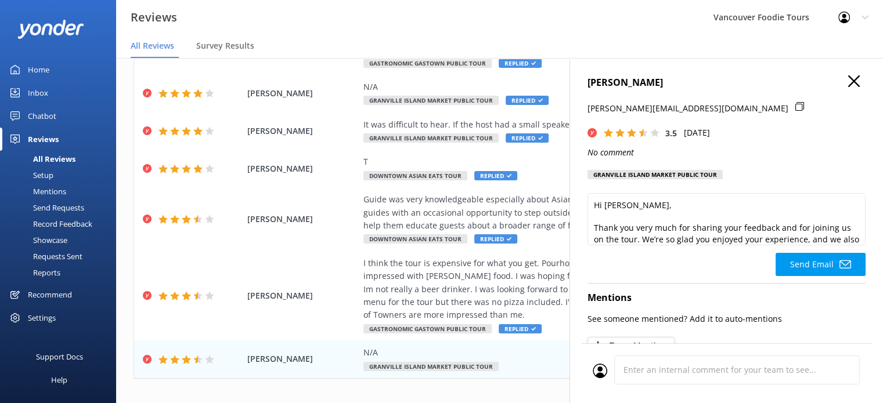
click at [848, 81] on icon "button" at bounding box center [854, 81] width 12 height 12
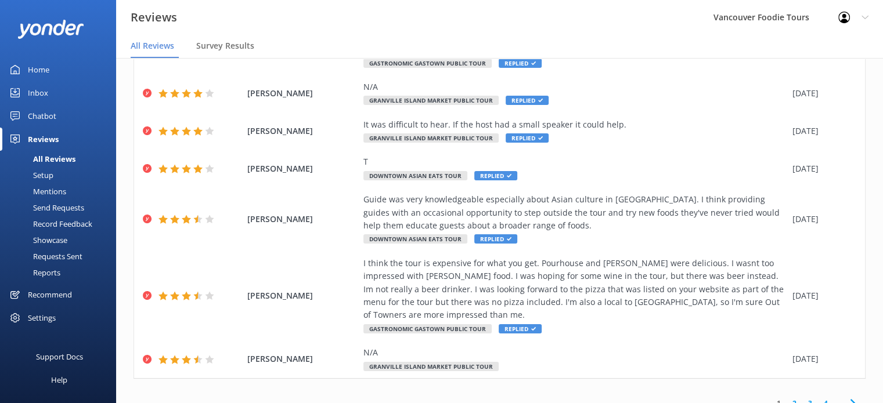
click at [786, 398] on link "2" at bounding box center [794, 403] width 16 height 11
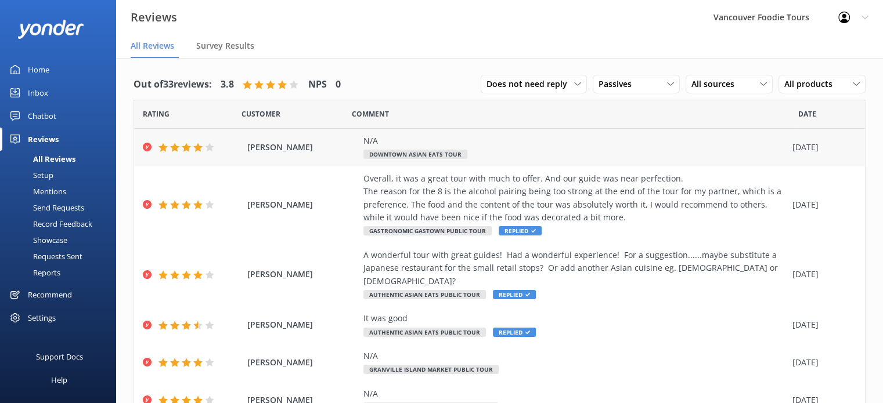
click at [585, 149] on div "N/A Downtown Asian Eats Tour" at bounding box center [574, 148] width 423 height 26
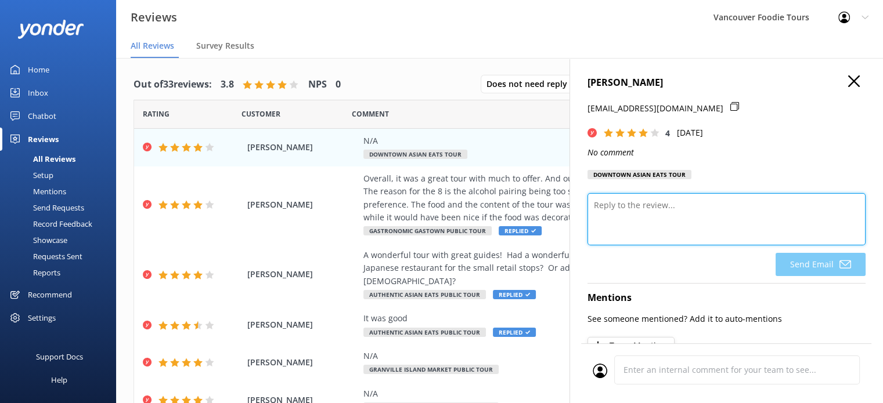
click at [652, 214] on textarea at bounding box center [726, 219] width 278 height 52
paste textarea "Thank you very much for sharing your feedback and for joining us on the tour. W…"
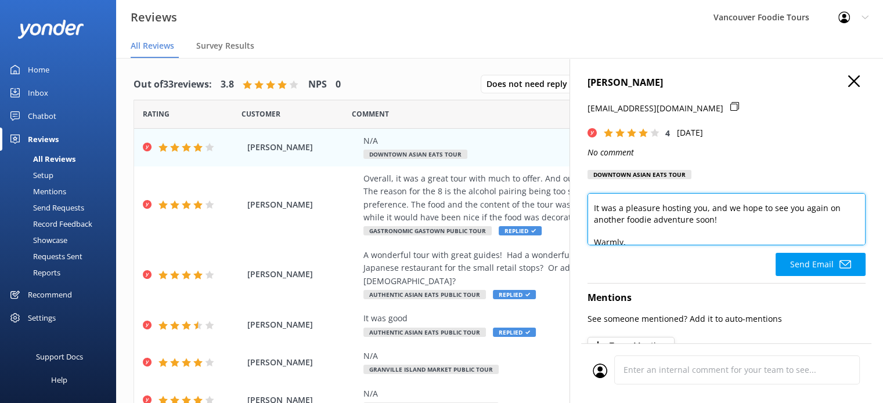
scroll to position [142, 0]
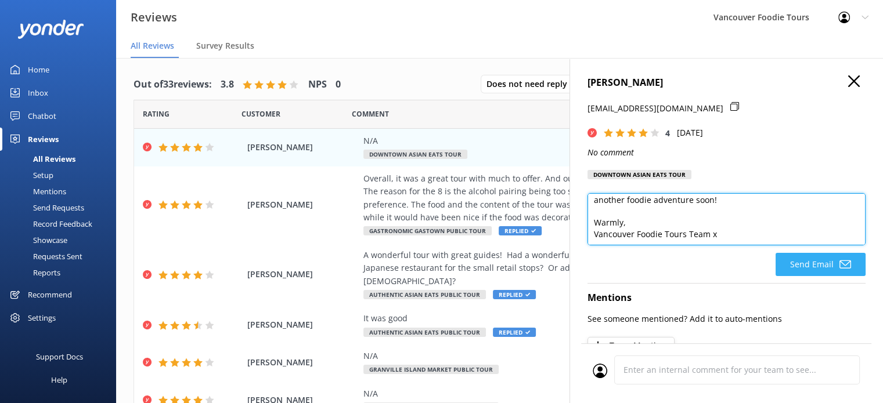
type textarea "Hello Matthew, Thank you very much for sharing your feedback and for joining us…"
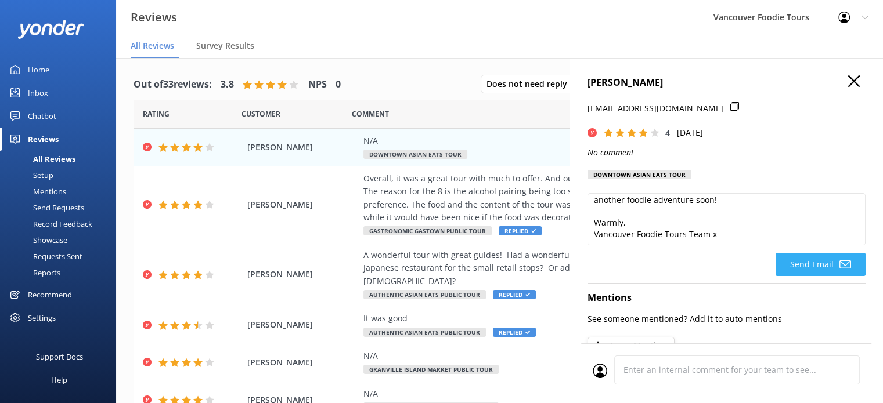
click at [815, 264] on button "Send Email" at bounding box center [820, 264] width 90 height 23
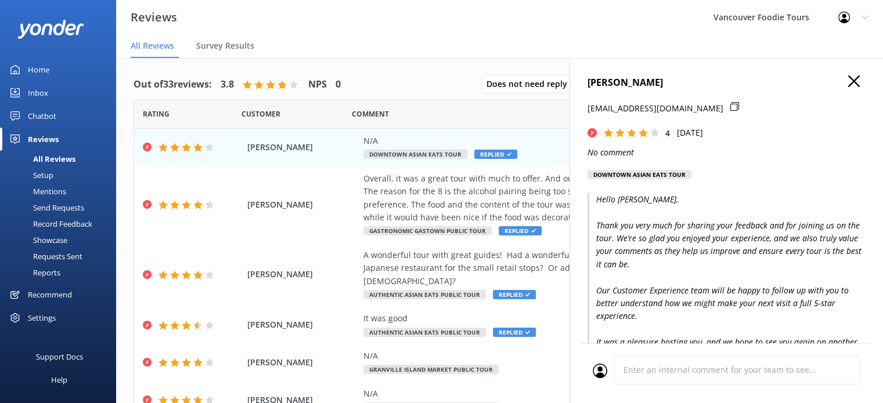
click at [730, 106] on icon at bounding box center [734, 106] width 9 height 9
click at [849, 84] on icon "button" at bounding box center [854, 81] width 12 height 12
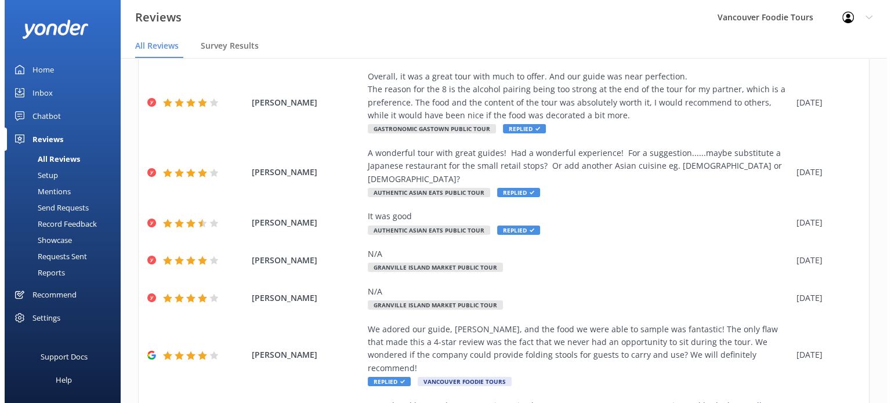
scroll to position [86, 0]
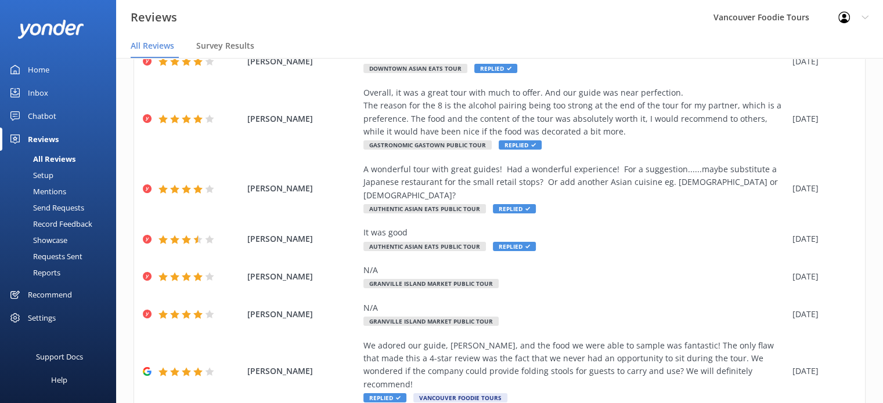
click at [37, 91] on div "Inbox" at bounding box center [38, 92] width 20 height 23
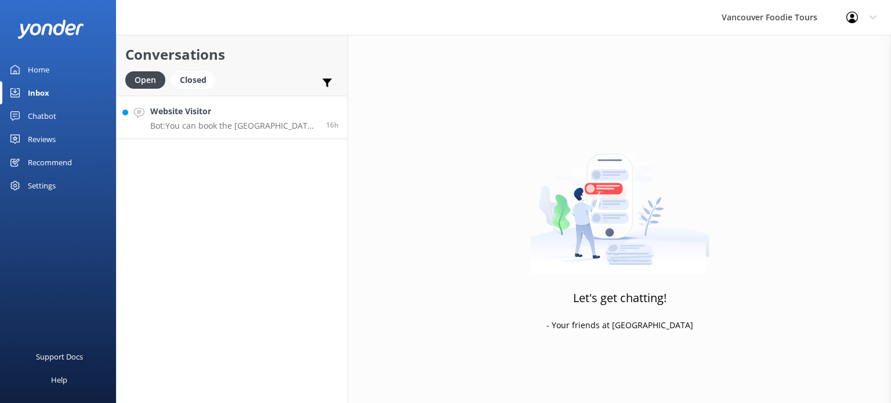
click at [248, 129] on p "Bot: You can book the Granville Island Market Public Tour online and see live a…" at bounding box center [233, 126] width 167 height 10
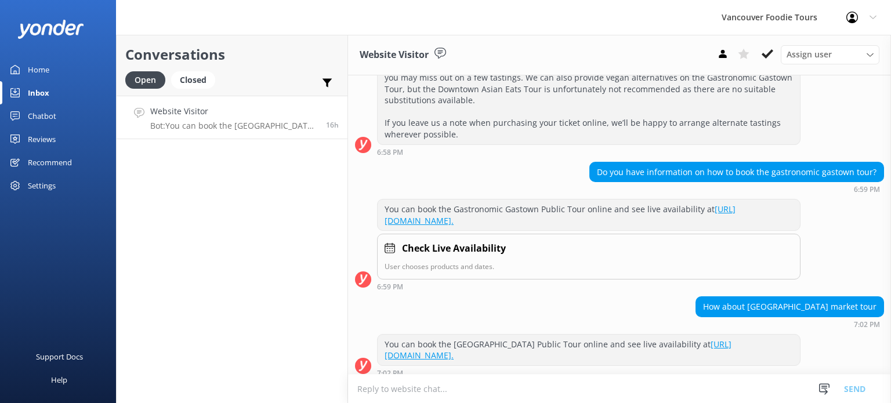
scroll to position [682, 0]
